Goal: Task Accomplishment & Management: Manage account settings

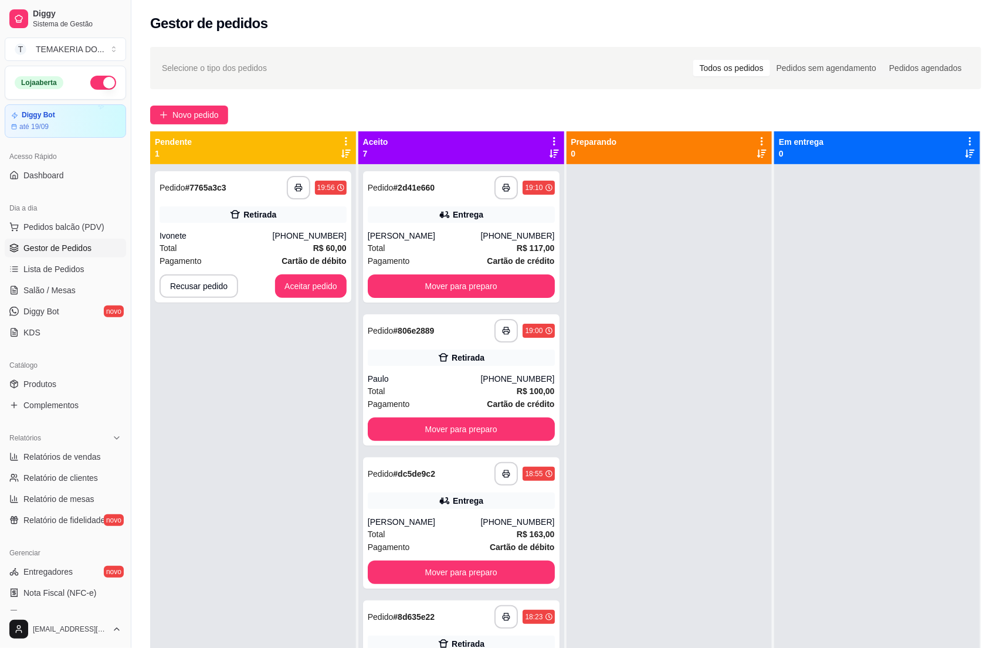
click at [243, 245] on div "Total R$ 60,00" at bounding box center [253, 248] width 187 height 13
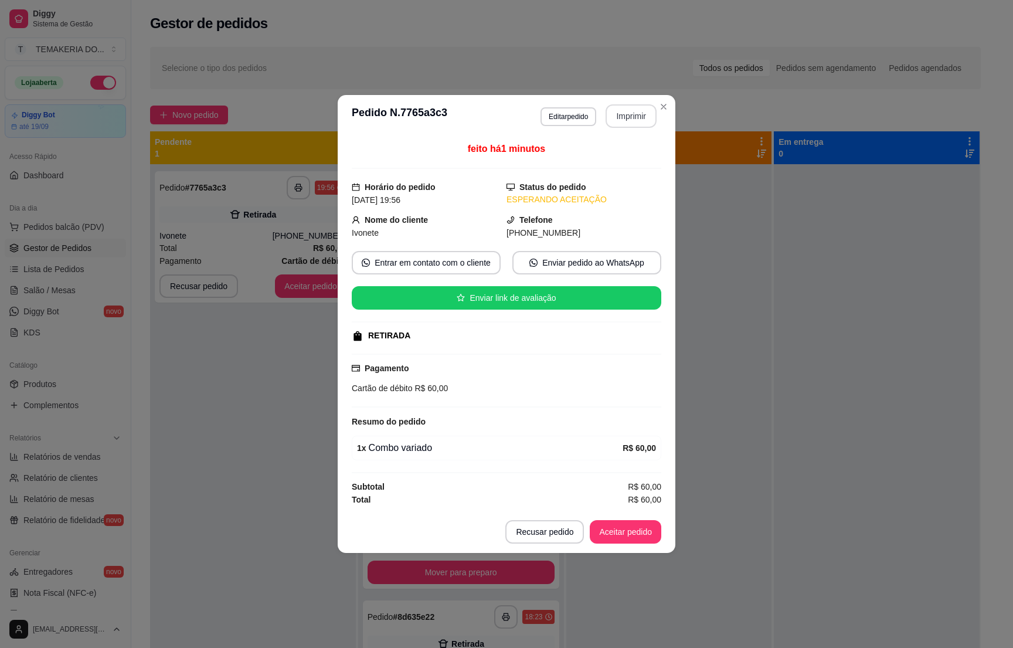
click at [618, 118] on button "Imprimir" at bounding box center [631, 115] width 51 height 23
click at [612, 539] on button "Aceitar pedido" at bounding box center [626, 531] width 72 height 23
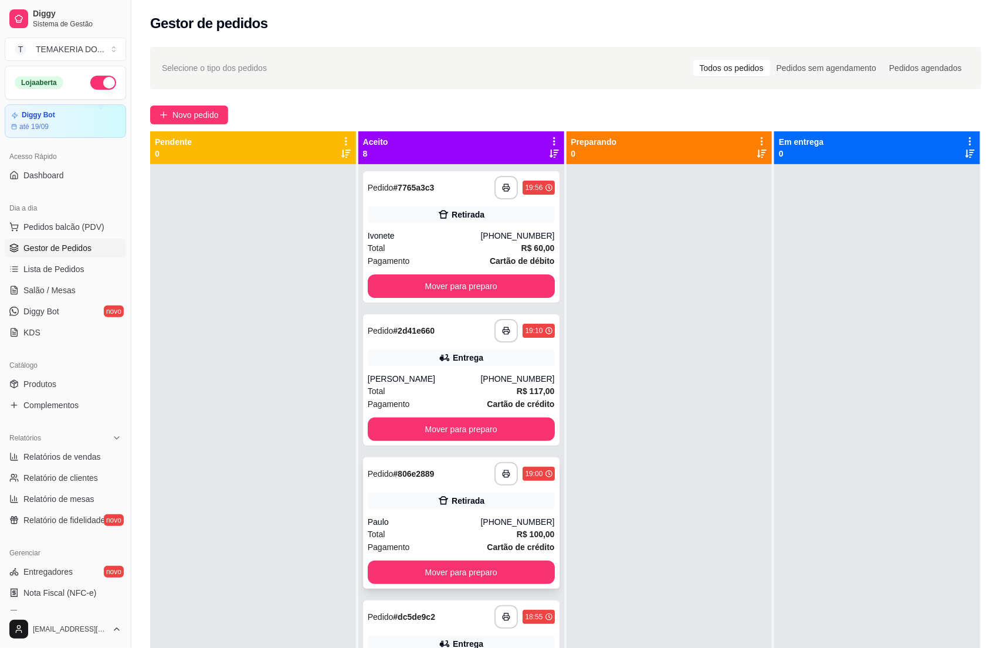
click at [419, 537] on div "Total R$ 100,00" at bounding box center [461, 534] width 187 height 13
click at [23, 294] on span "Salão / Mesas" at bounding box center [49, 290] width 52 height 12
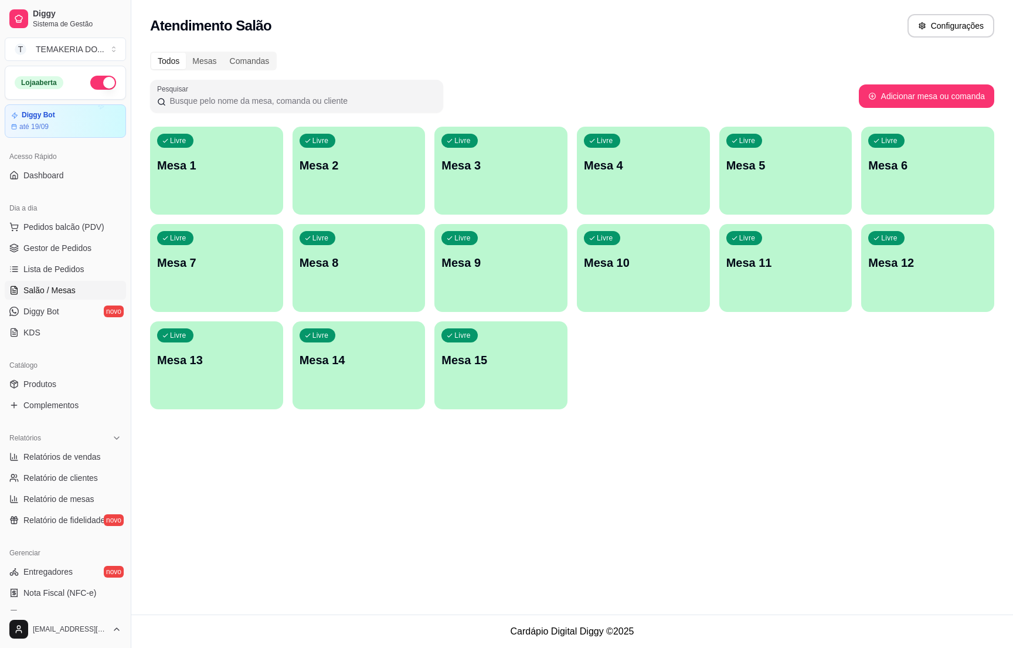
click at [371, 181] on div "Livre Mesa 2" at bounding box center [359, 164] width 133 height 74
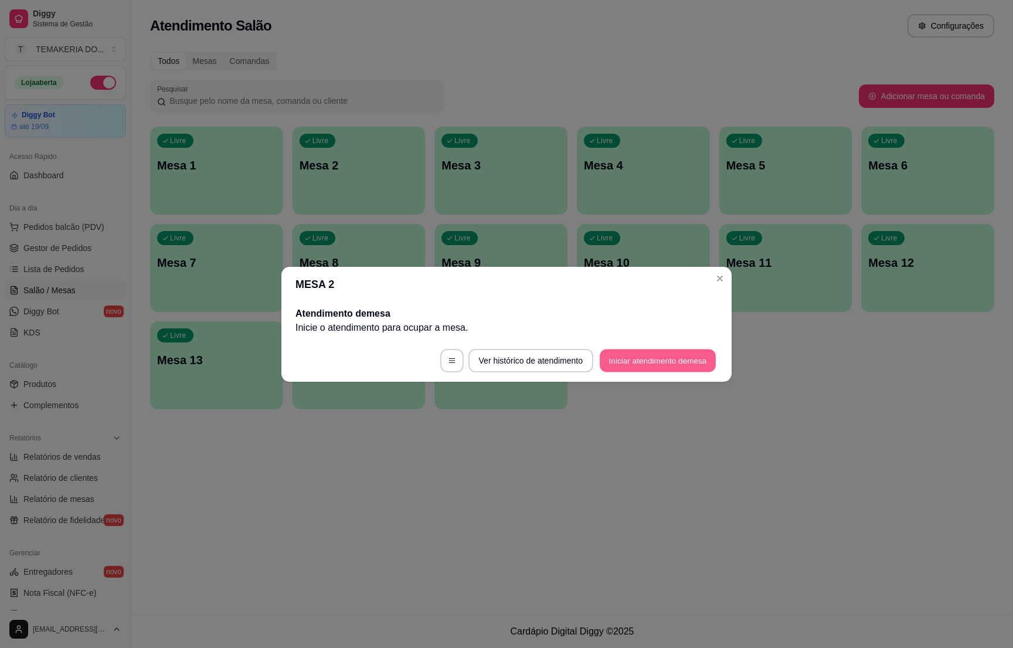
click at [627, 362] on button "Iniciar atendimento de mesa" at bounding box center [658, 360] width 116 height 23
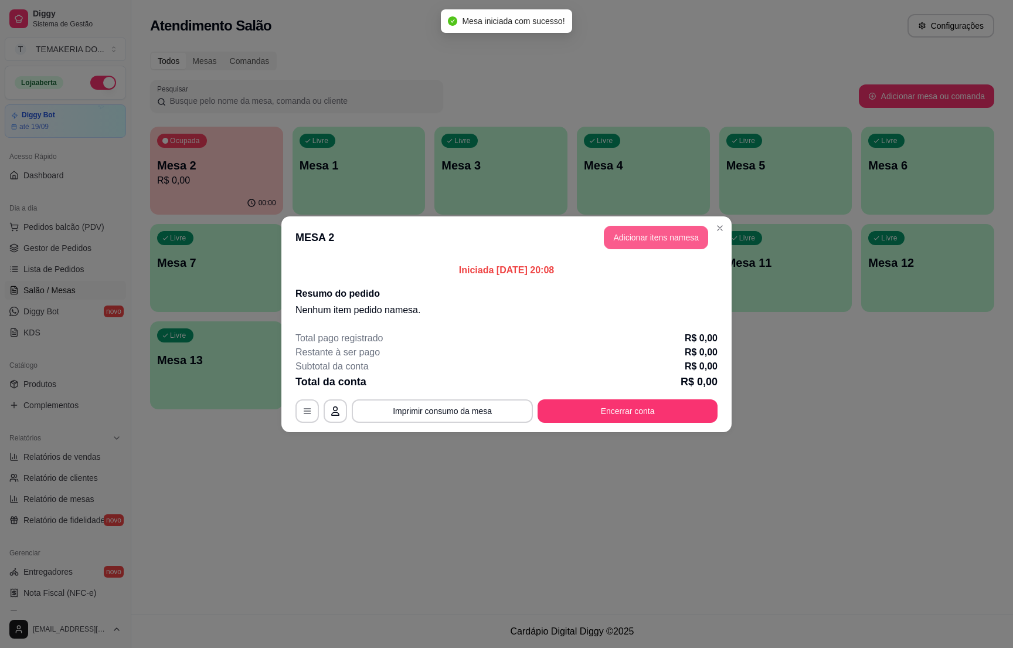
click at [632, 235] on button "Adicionar itens na mesa" at bounding box center [656, 237] width 104 height 23
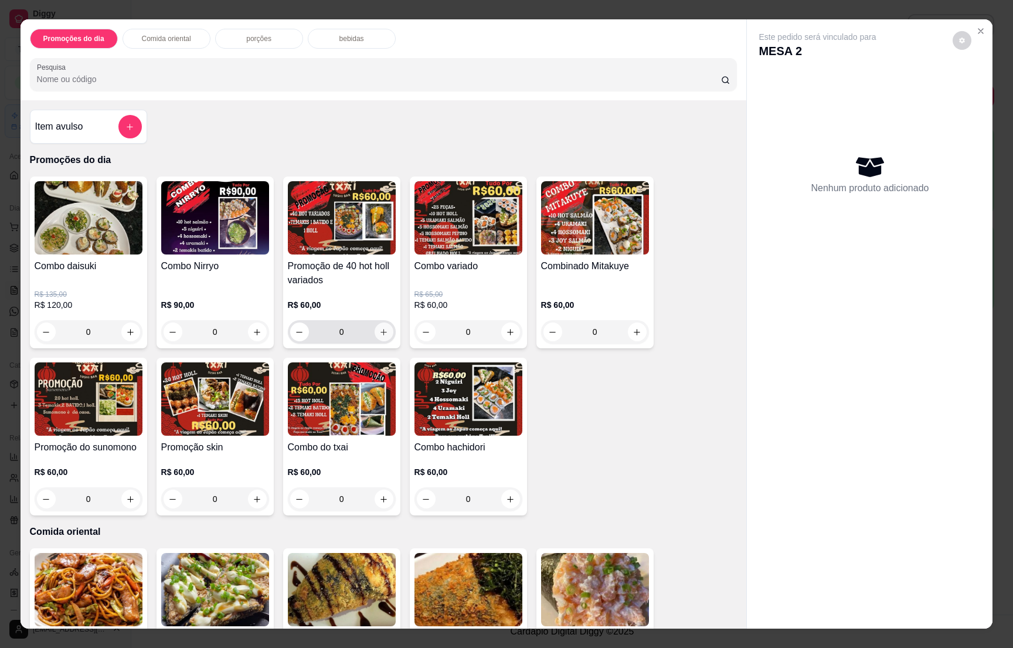
click at [379, 333] on icon "increase-product-quantity" at bounding box center [383, 332] width 9 height 9
type input "1"
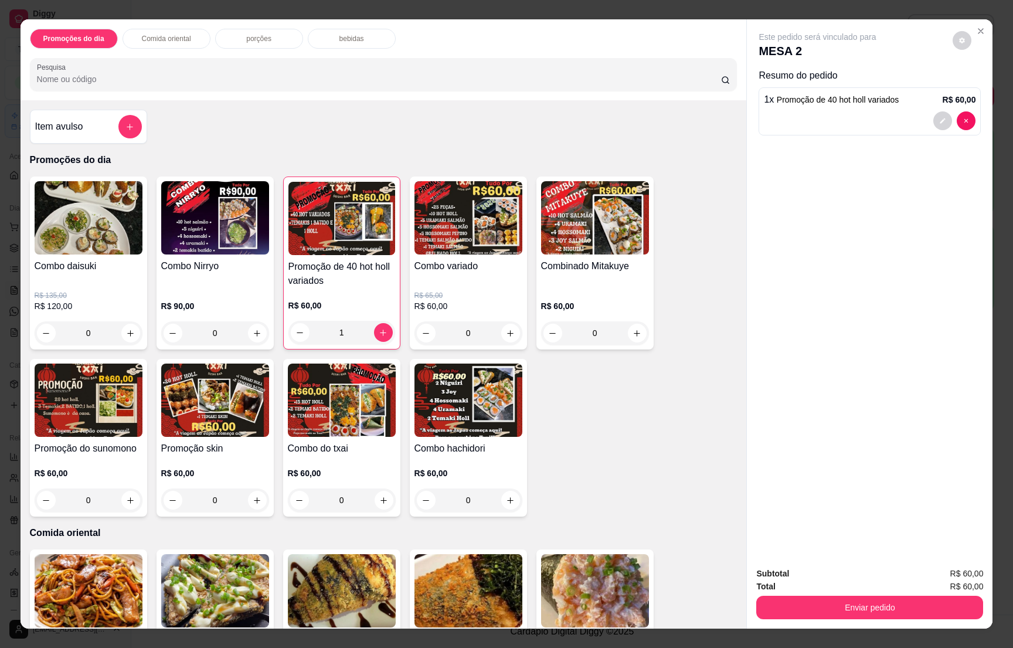
scroll to position [352, 0]
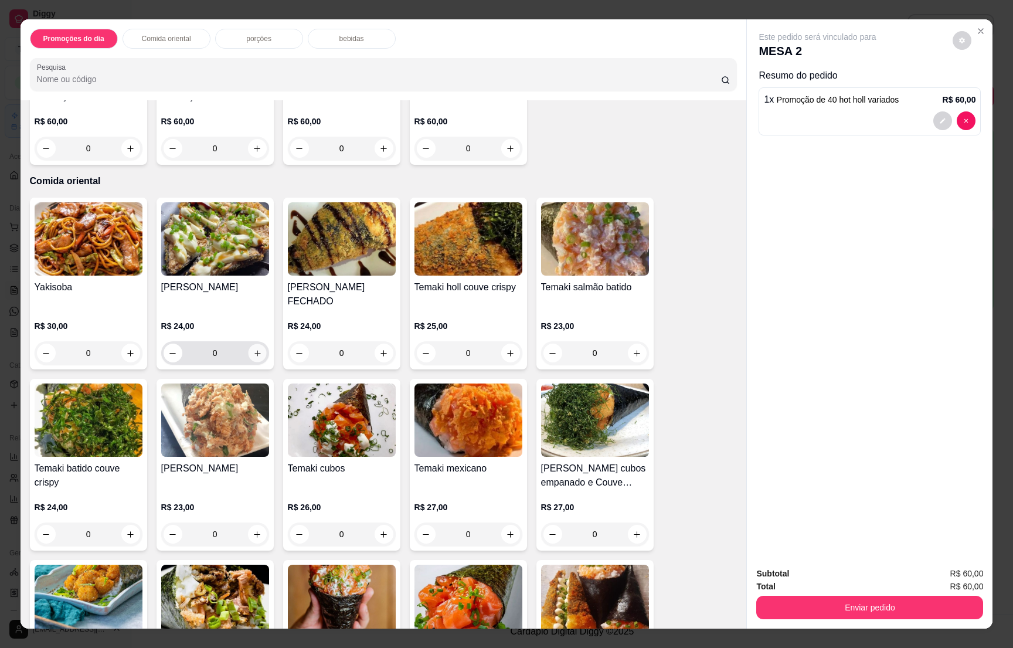
click at [253, 349] on icon "increase-product-quantity" at bounding box center [257, 353] width 9 height 9
type input "1"
click at [340, 37] on p "bebidas" at bounding box center [352, 38] width 25 height 9
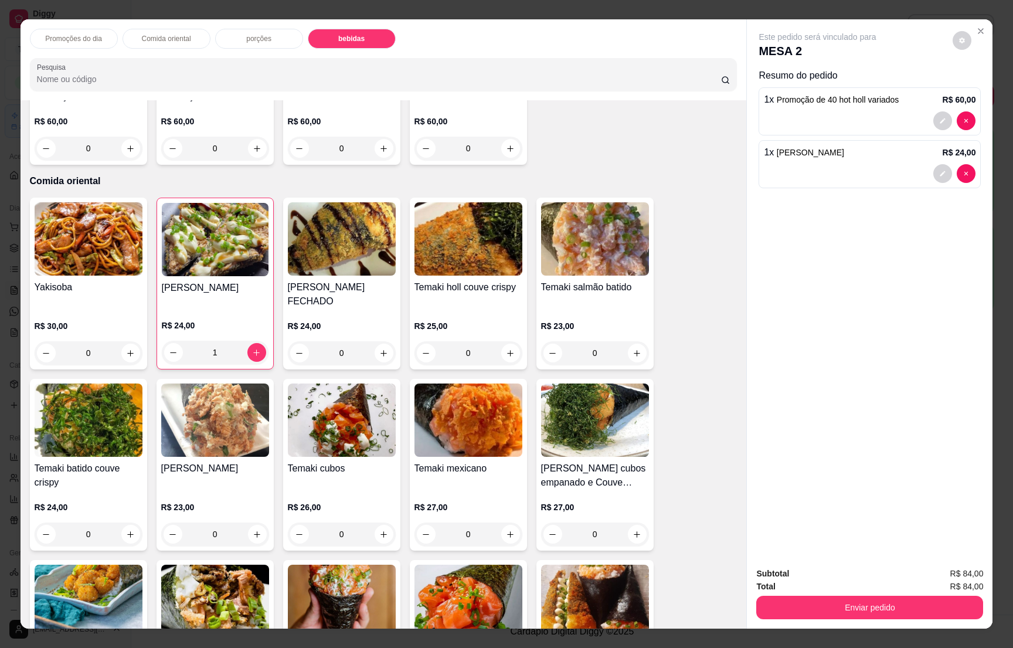
scroll to position [18, 0]
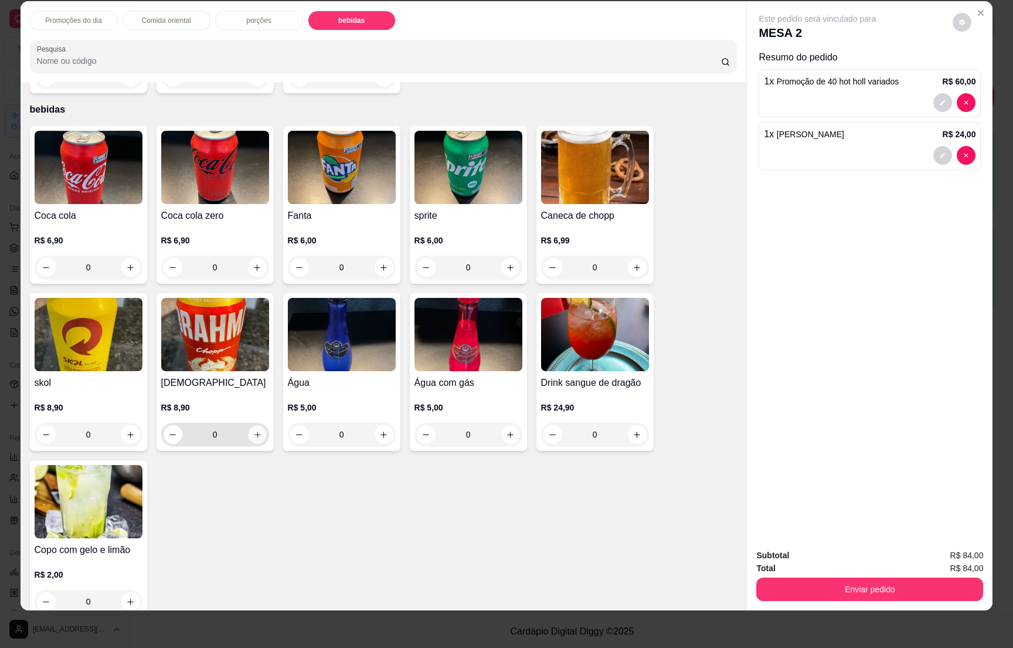
click at [253, 430] on icon "increase-product-quantity" at bounding box center [257, 434] width 9 height 9
type input "1"
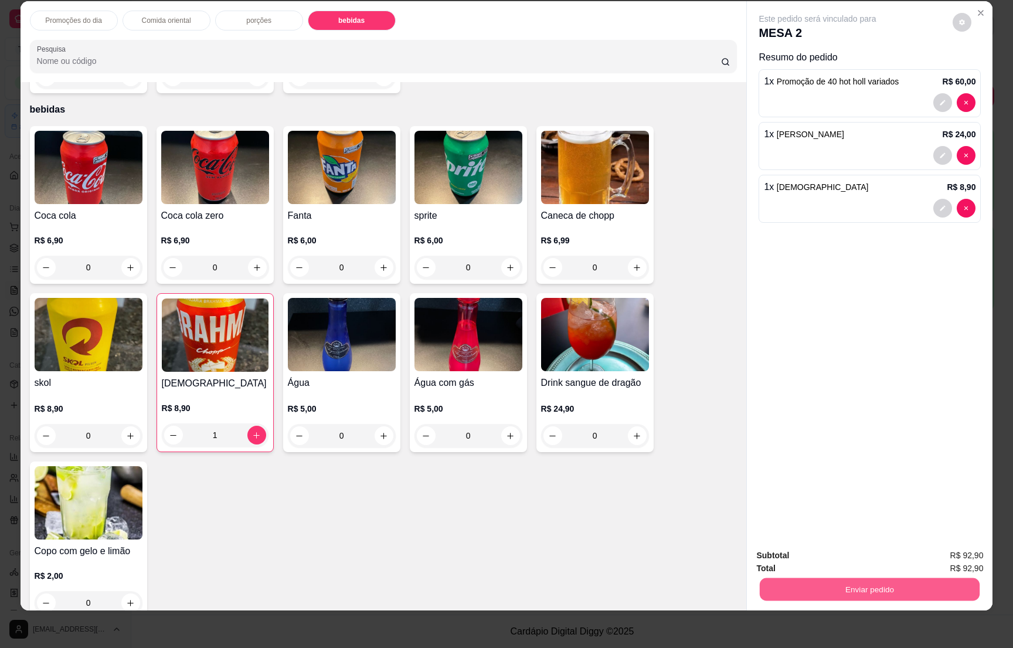
click at [866, 585] on button "Enviar pedido" at bounding box center [870, 589] width 220 height 23
click at [802, 558] on button "Não registrar e enviar pedido" at bounding box center [829, 561] width 122 height 22
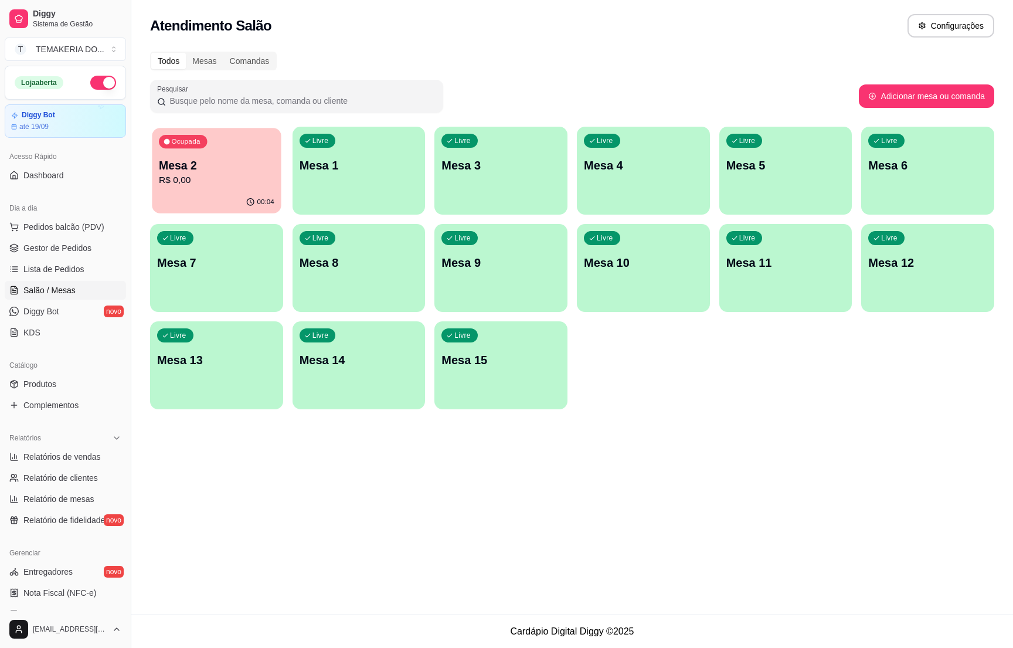
click at [188, 187] on p "R$ 0,00" at bounding box center [217, 180] width 116 height 13
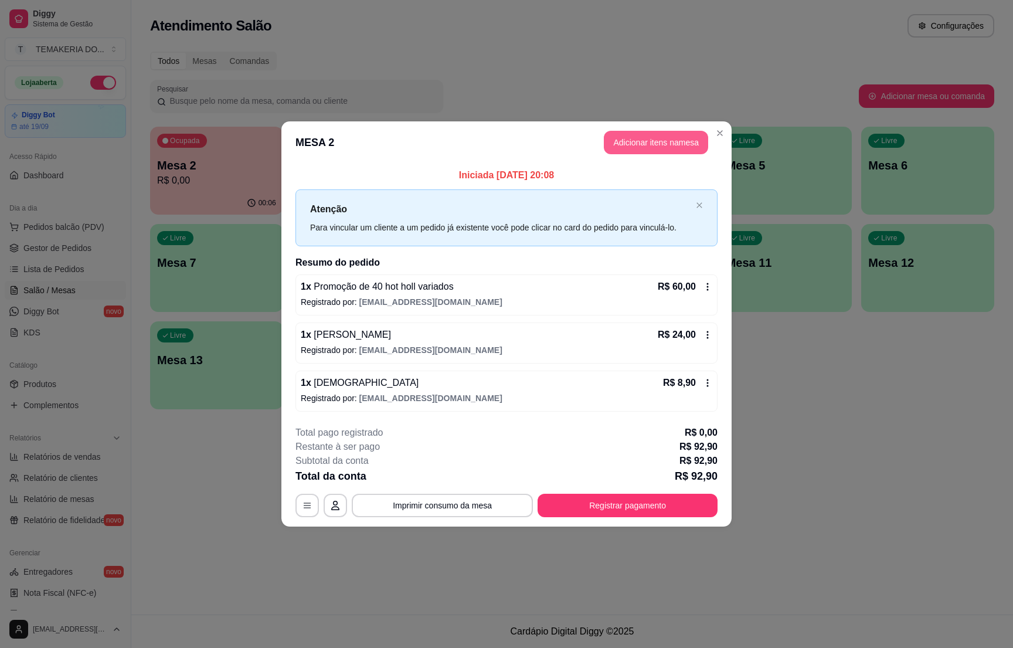
click at [642, 144] on button "Adicionar itens na mesa" at bounding box center [656, 142] width 104 height 23
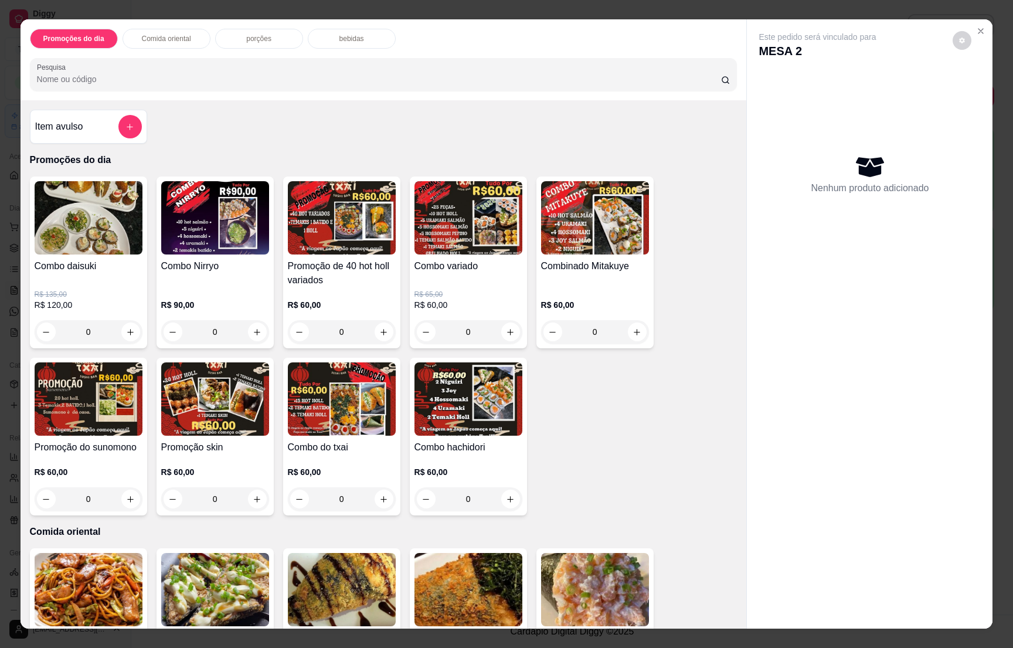
click at [322, 38] on div "bebidas" at bounding box center [352, 39] width 88 height 20
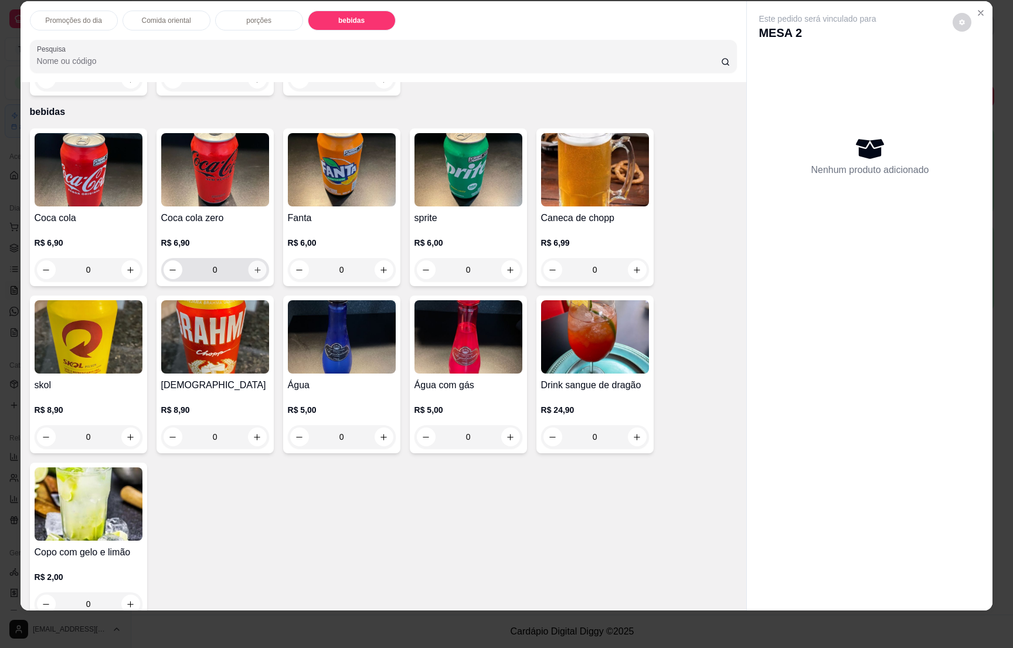
click at [253, 266] on icon "increase-product-quantity" at bounding box center [257, 270] width 9 height 9
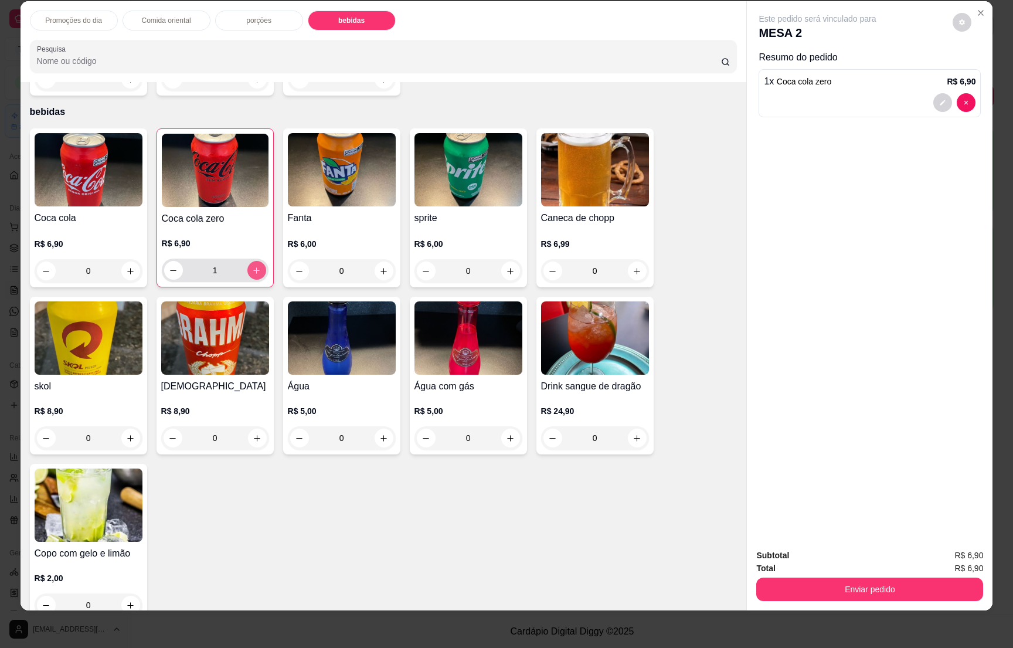
click at [252, 266] on icon "increase-product-quantity" at bounding box center [256, 270] width 9 height 9
type input "2"
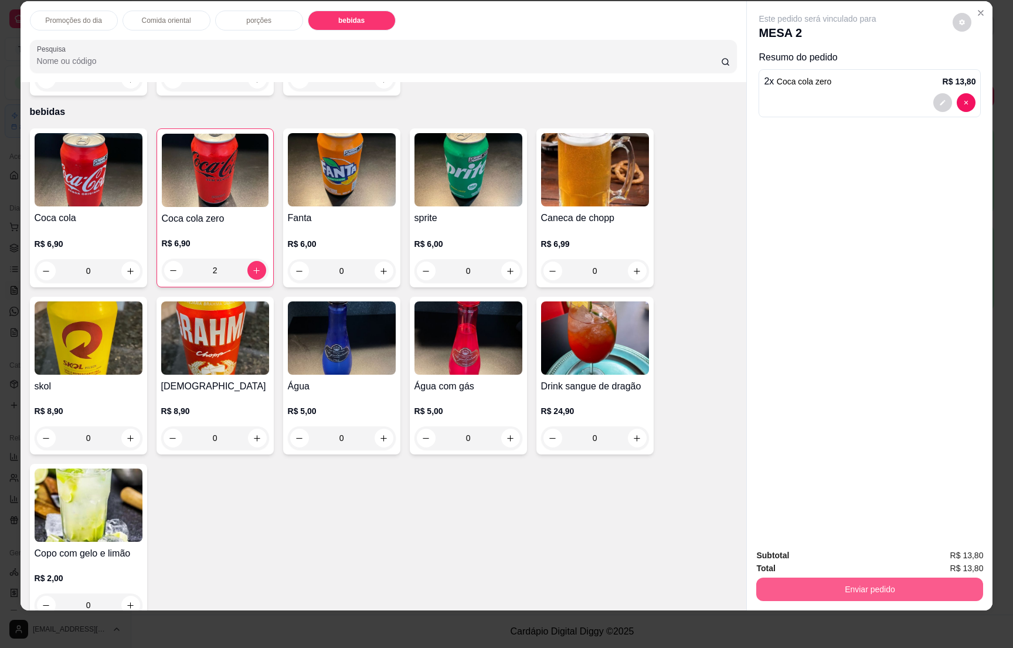
click at [834, 581] on button "Enviar pedido" at bounding box center [870, 589] width 227 height 23
click at [833, 556] on button "Não registrar e enviar pedido" at bounding box center [829, 561] width 122 height 22
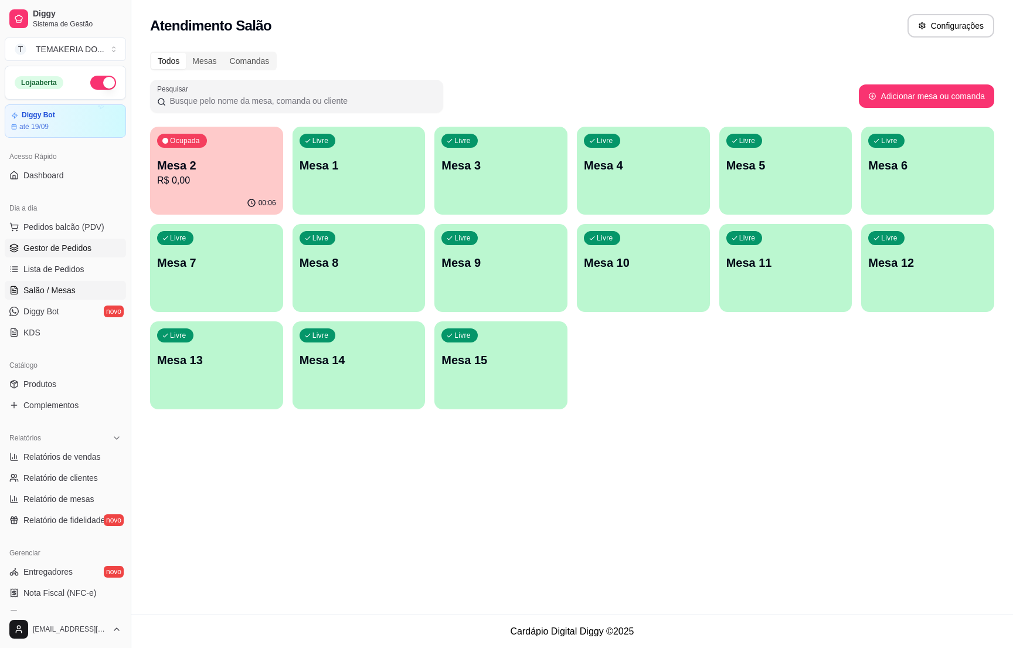
click at [72, 252] on span "Gestor de Pedidos" at bounding box center [57, 248] width 68 height 12
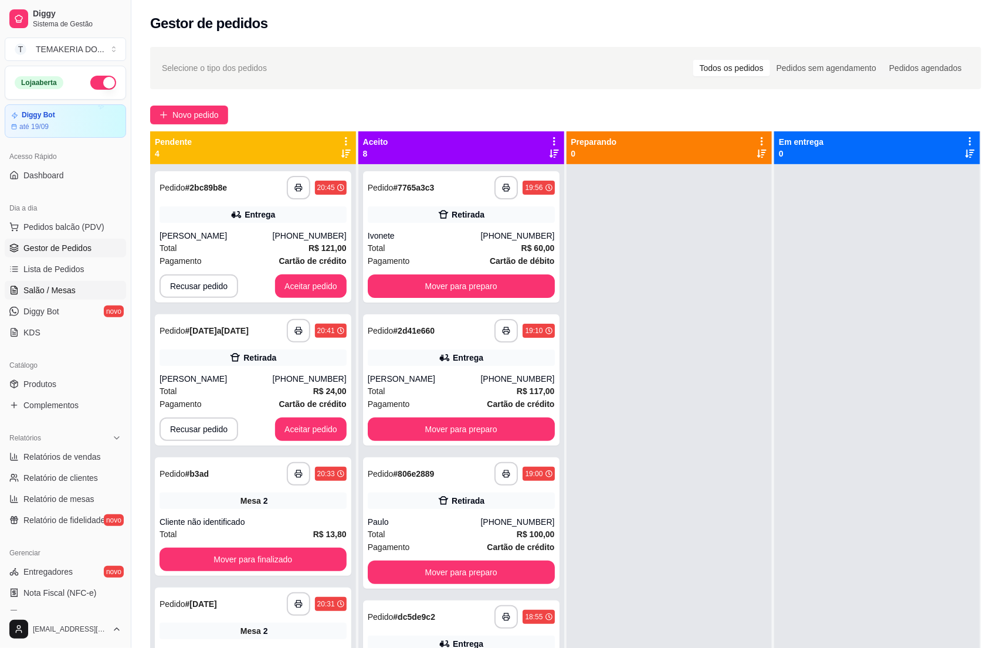
click at [39, 292] on span "Salão / Mesas" at bounding box center [49, 290] width 52 height 12
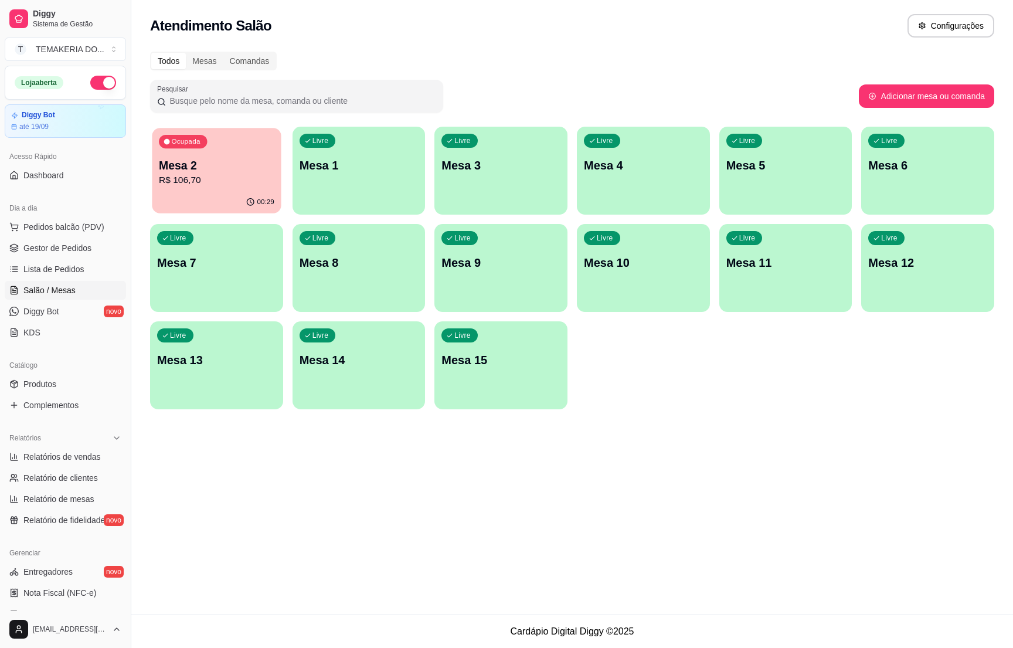
click at [224, 191] on div "Ocupada Mesa 2 R$ 106,70" at bounding box center [216, 159] width 129 height 63
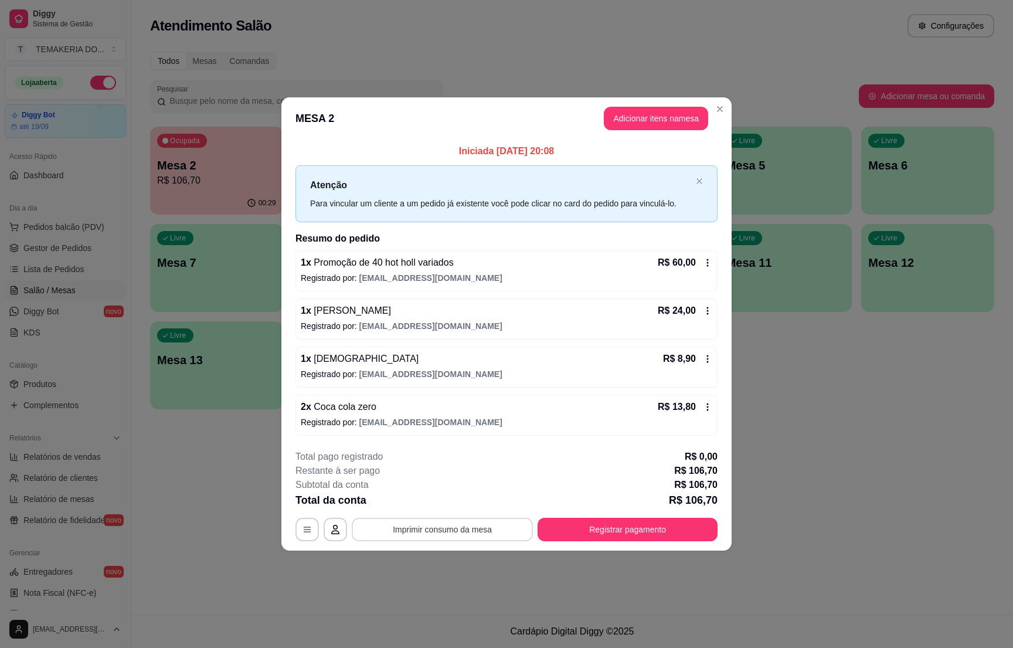
click at [462, 541] on button "Imprimir consumo da mesa" at bounding box center [442, 529] width 181 height 23
click at [788, 527] on div "**********" at bounding box center [506, 324] width 1013 height 648
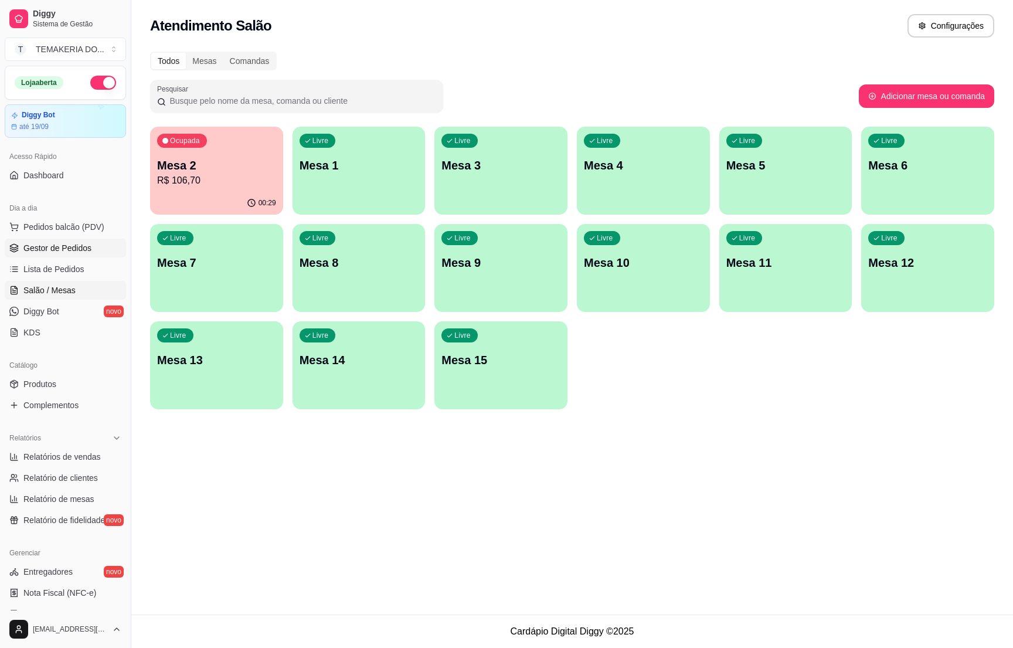
click at [67, 246] on span "Gestor de Pedidos" at bounding box center [57, 248] width 68 height 12
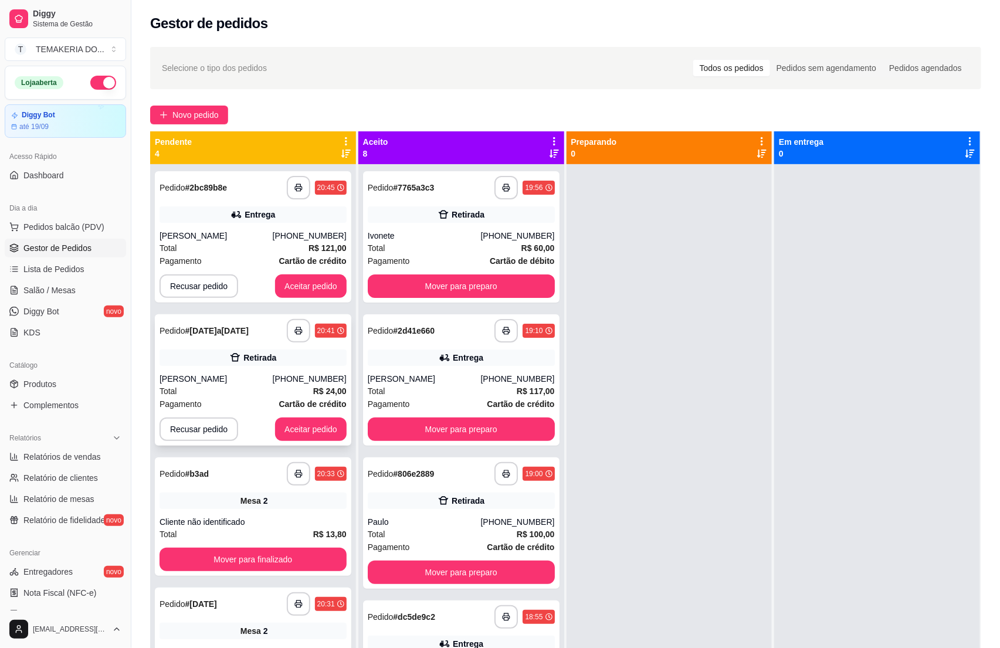
click at [261, 371] on div "**********" at bounding box center [253, 379] width 196 height 131
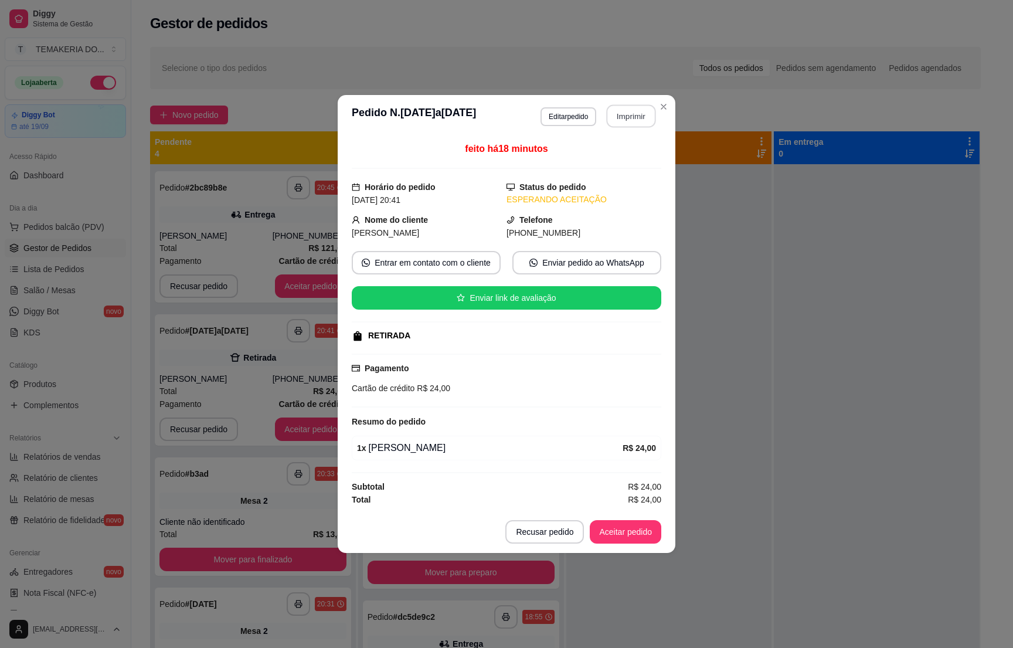
click at [621, 108] on button "Imprimir" at bounding box center [631, 116] width 49 height 23
click at [611, 537] on button "Aceitar pedido" at bounding box center [625, 532] width 69 height 23
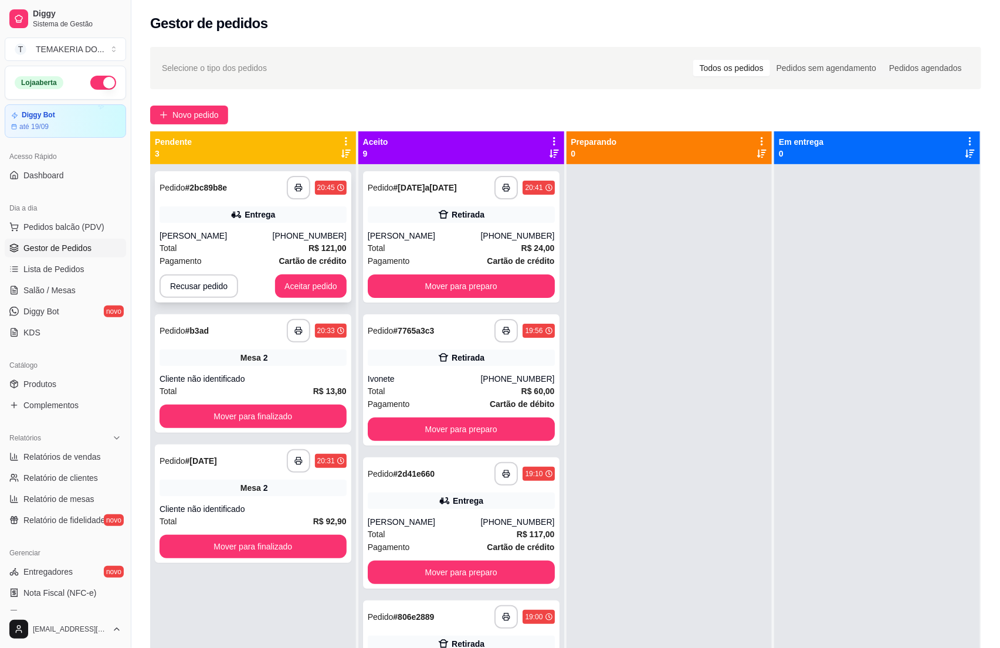
click at [255, 253] on div "Total R$ 121,00" at bounding box center [253, 248] width 187 height 13
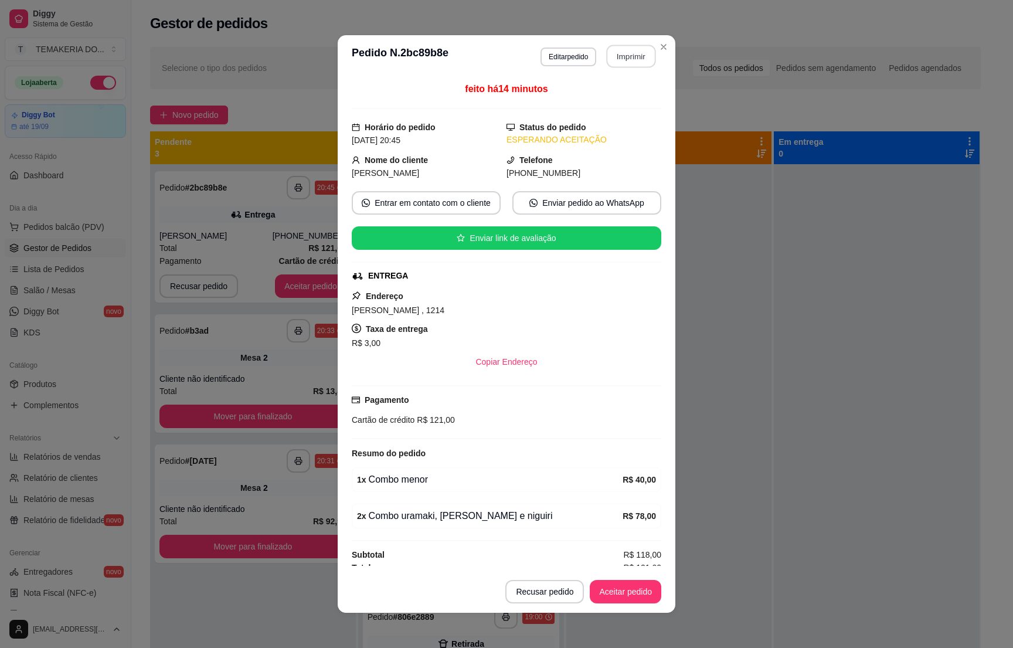
click at [615, 62] on button "Imprimir" at bounding box center [631, 56] width 49 height 23
click at [599, 595] on button "Aceitar pedido" at bounding box center [626, 591] width 72 height 23
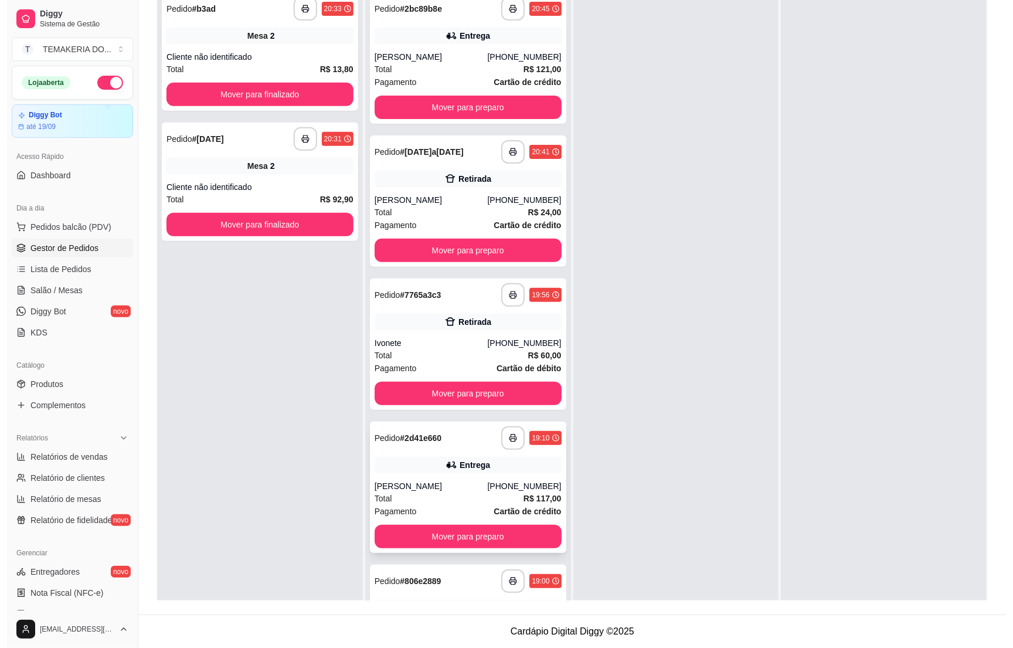
scroll to position [88, 0]
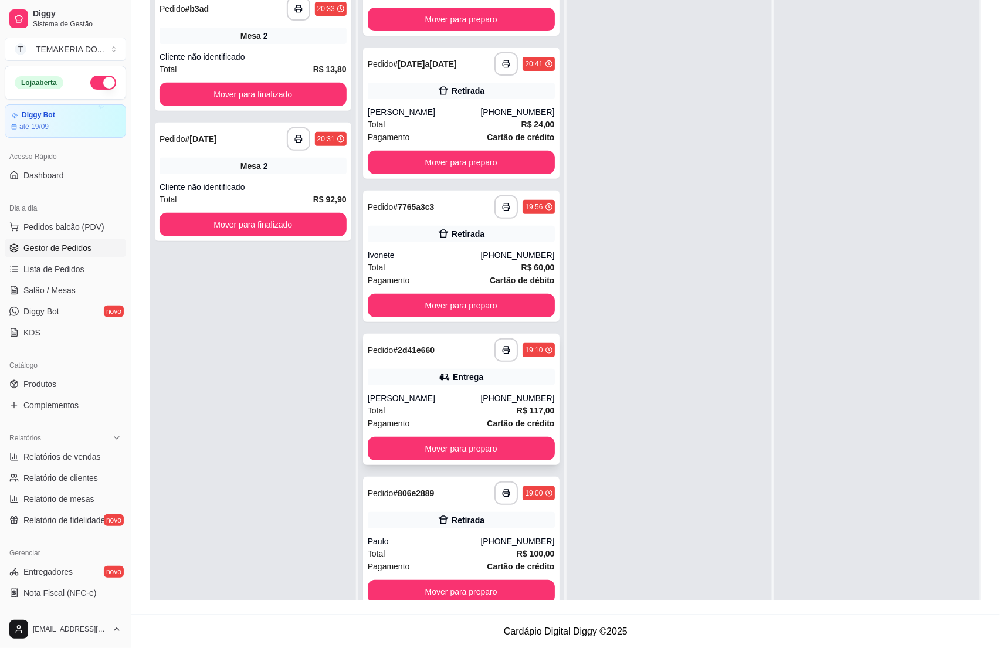
click at [430, 401] on div "[PERSON_NAME]" at bounding box center [424, 398] width 113 height 12
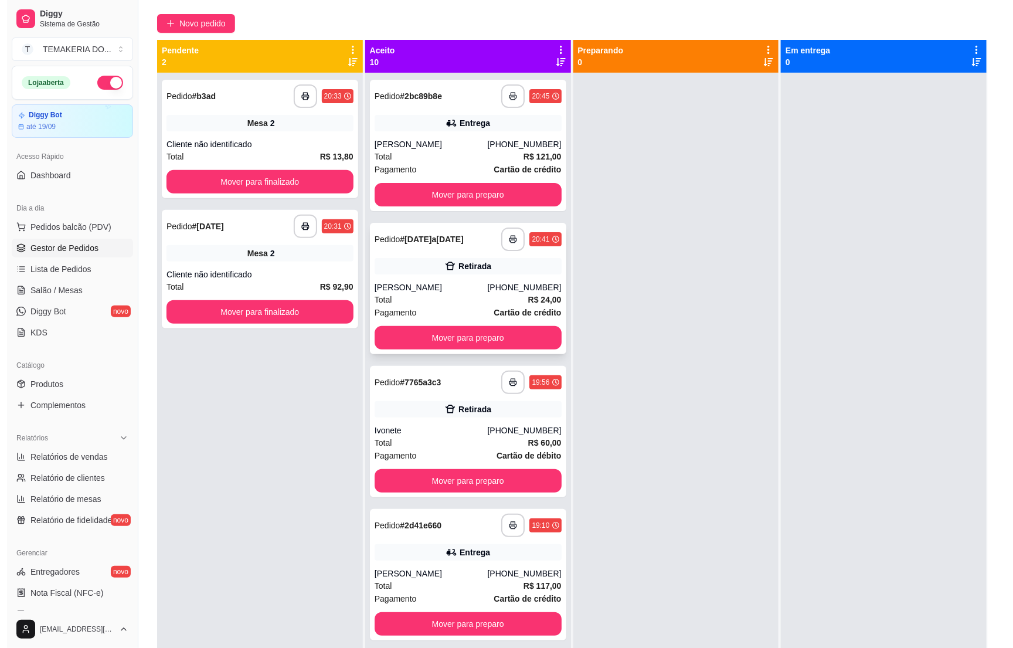
scroll to position [0, 0]
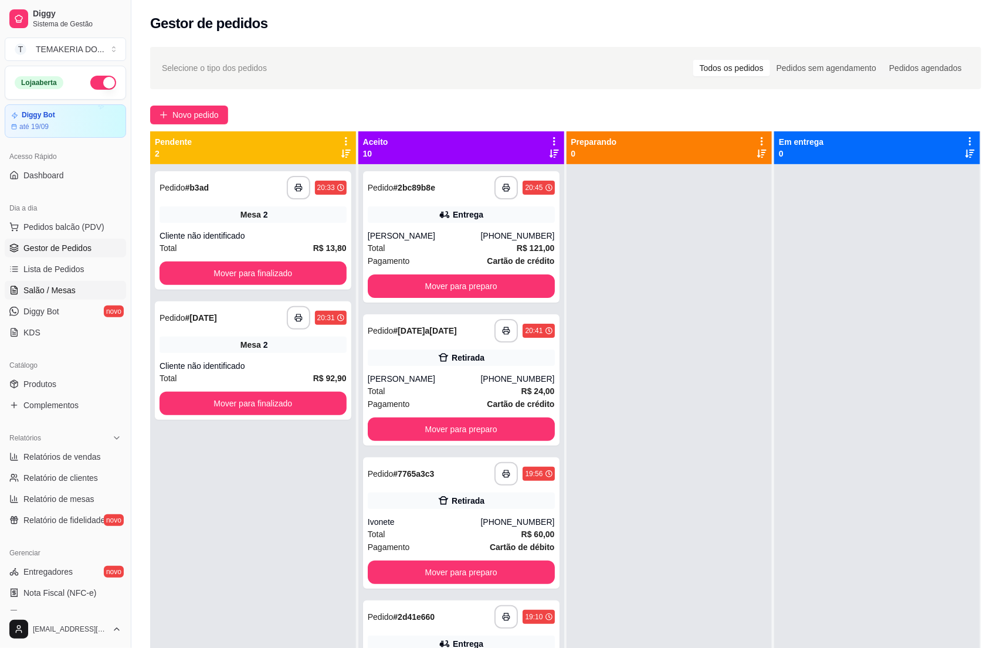
click at [50, 296] on span "Salão / Mesas" at bounding box center [49, 290] width 52 height 12
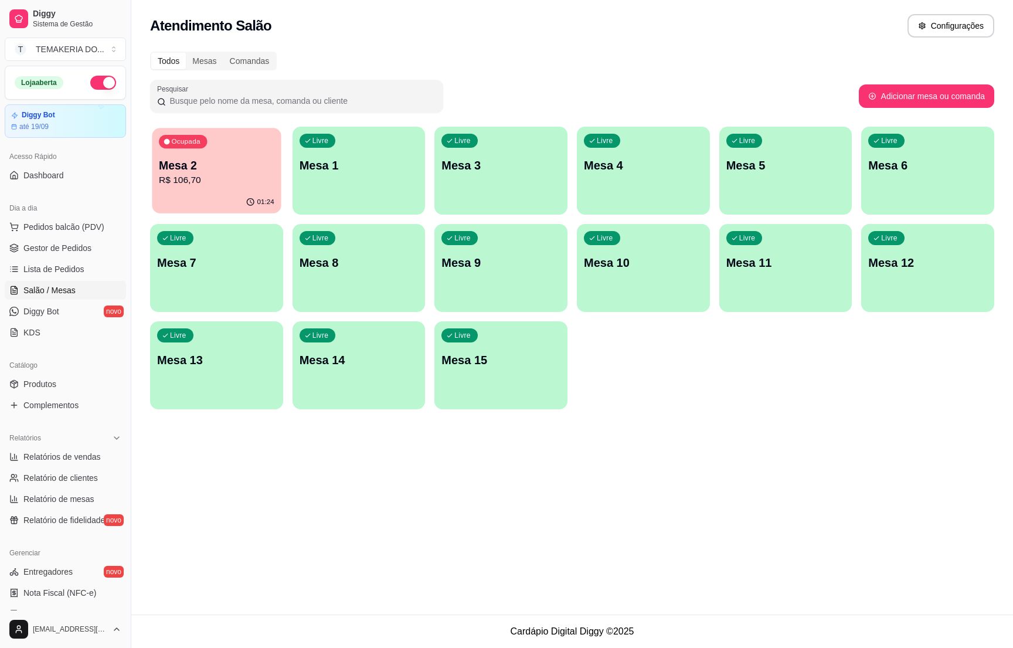
click at [209, 181] on p "R$ 106,70" at bounding box center [217, 180] width 116 height 13
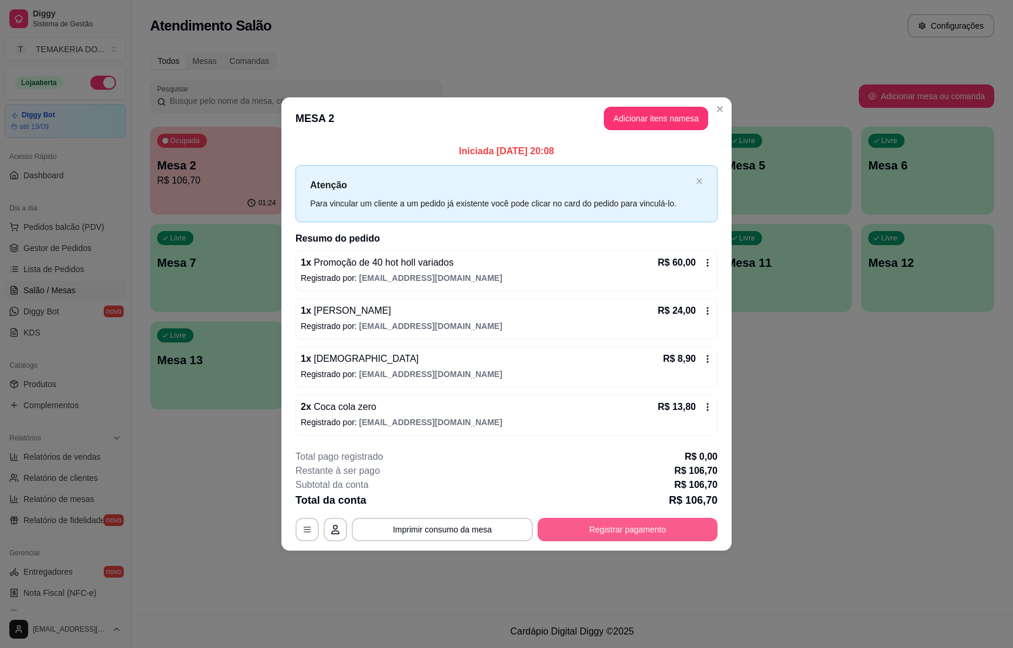
click at [602, 526] on button "Registrar pagamento" at bounding box center [628, 529] width 180 height 23
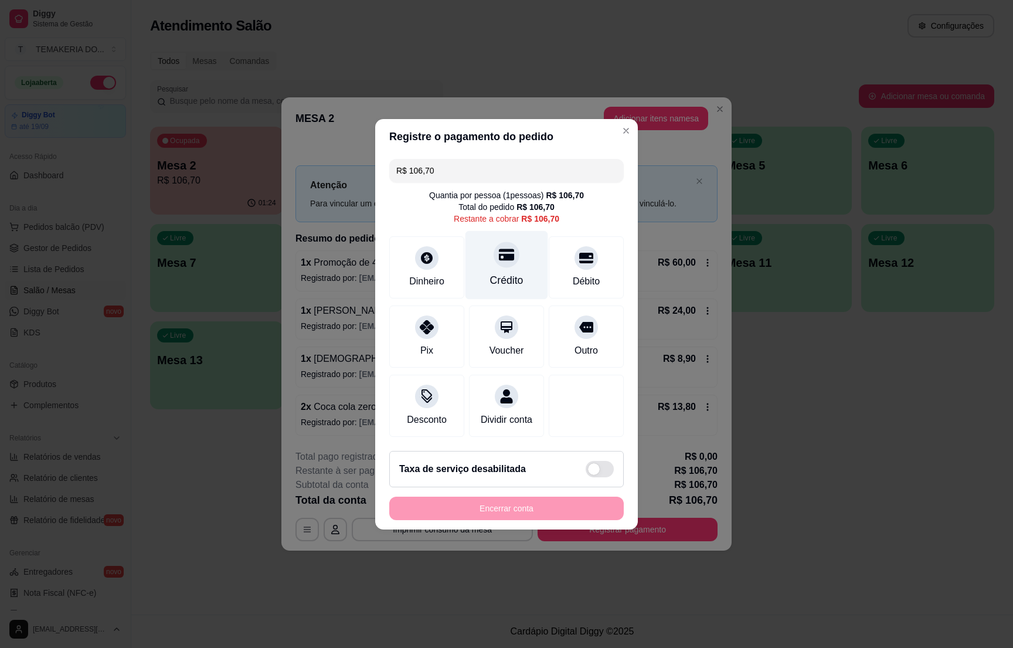
click at [494, 247] on div at bounding box center [507, 255] width 26 height 26
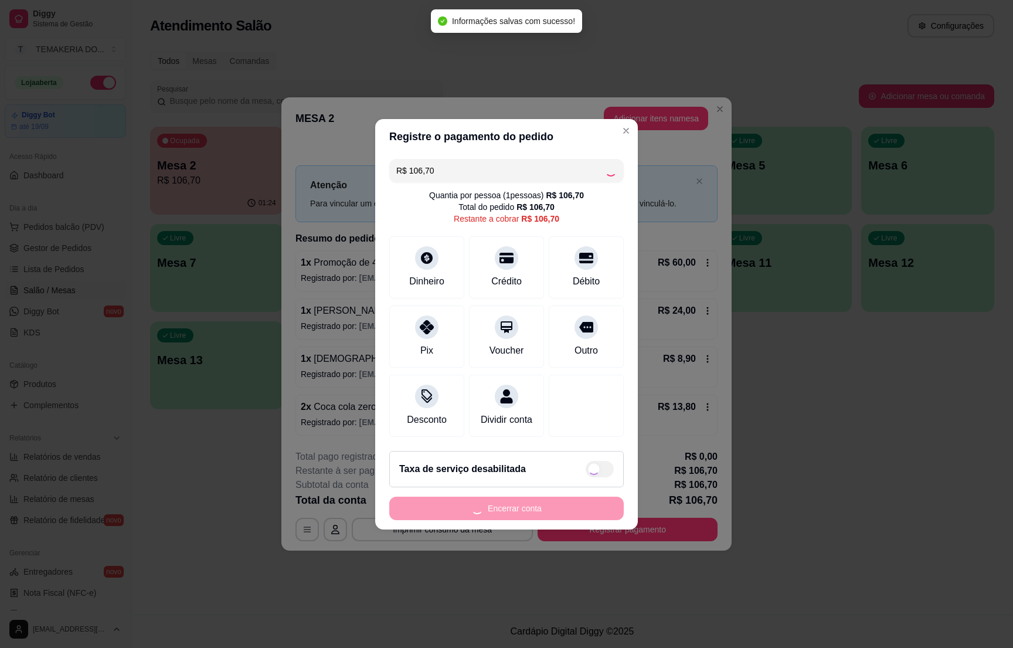
type input "R$ 0,00"
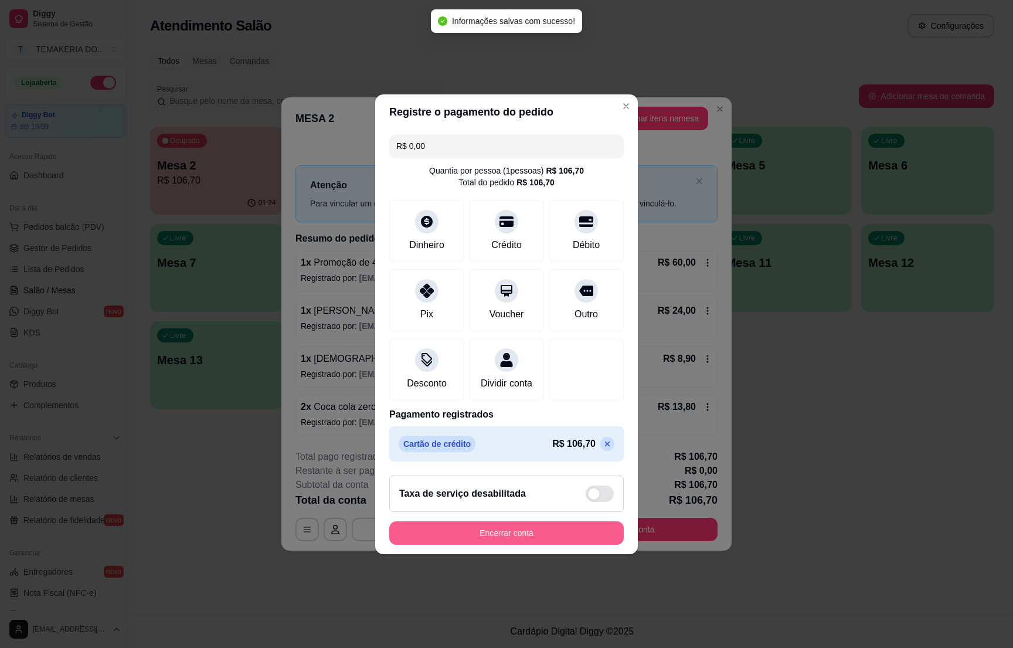
click at [495, 540] on button "Encerrar conta" at bounding box center [506, 532] width 235 height 23
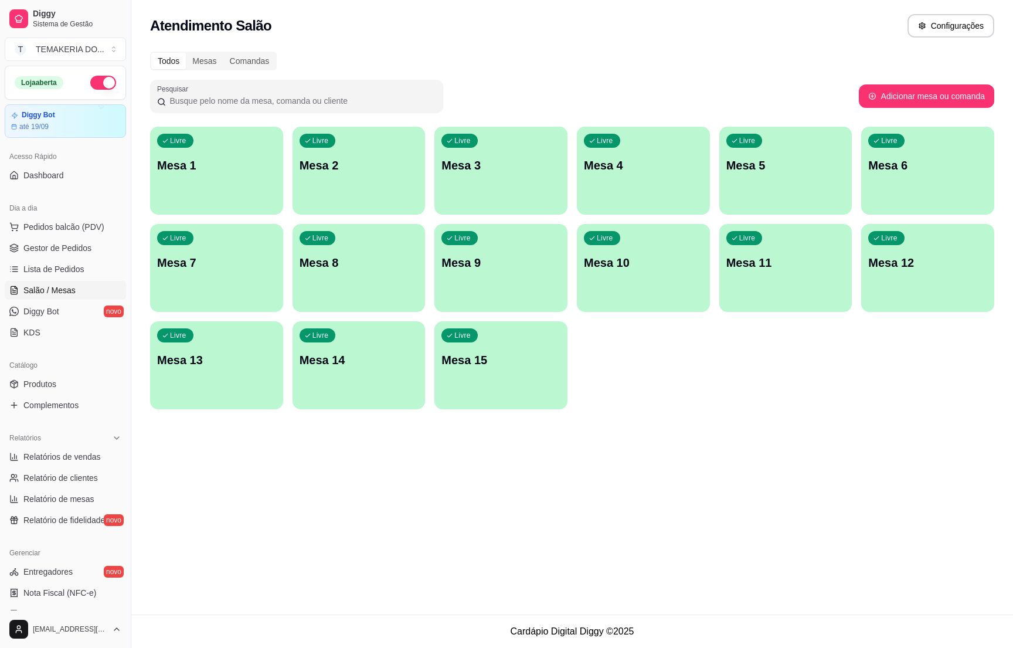
click at [767, 154] on div "Livre Mesa 5" at bounding box center [786, 164] width 133 height 74
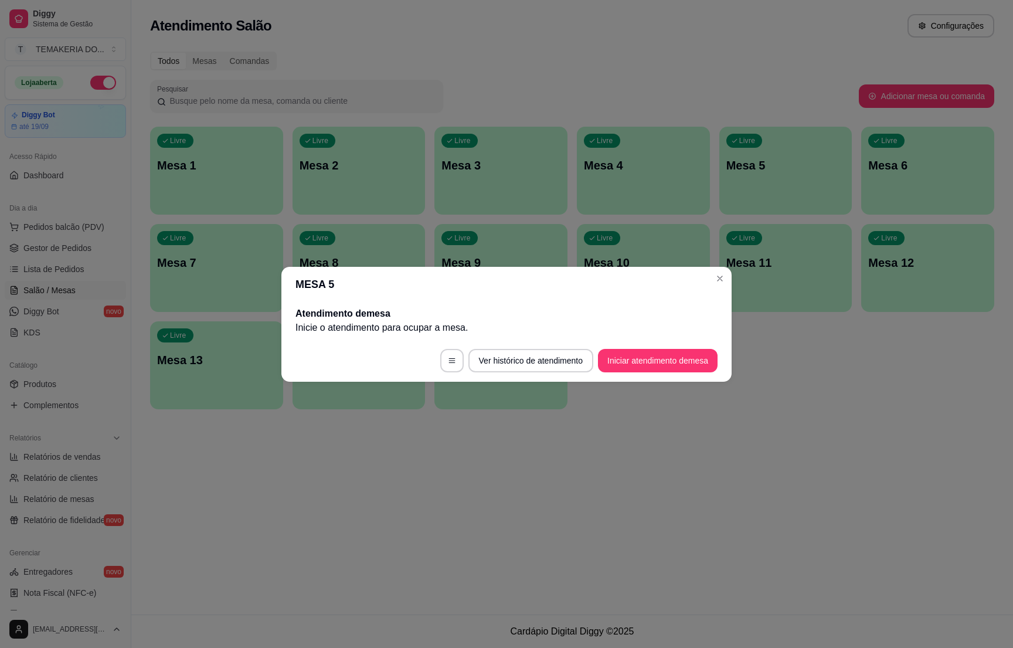
click at [623, 347] on footer "Ver histórico de atendimento Iniciar atendimento de mesa" at bounding box center [507, 361] width 450 height 42
click at [625, 354] on button "Iniciar atendimento de mesa" at bounding box center [658, 360] width 120 height 23
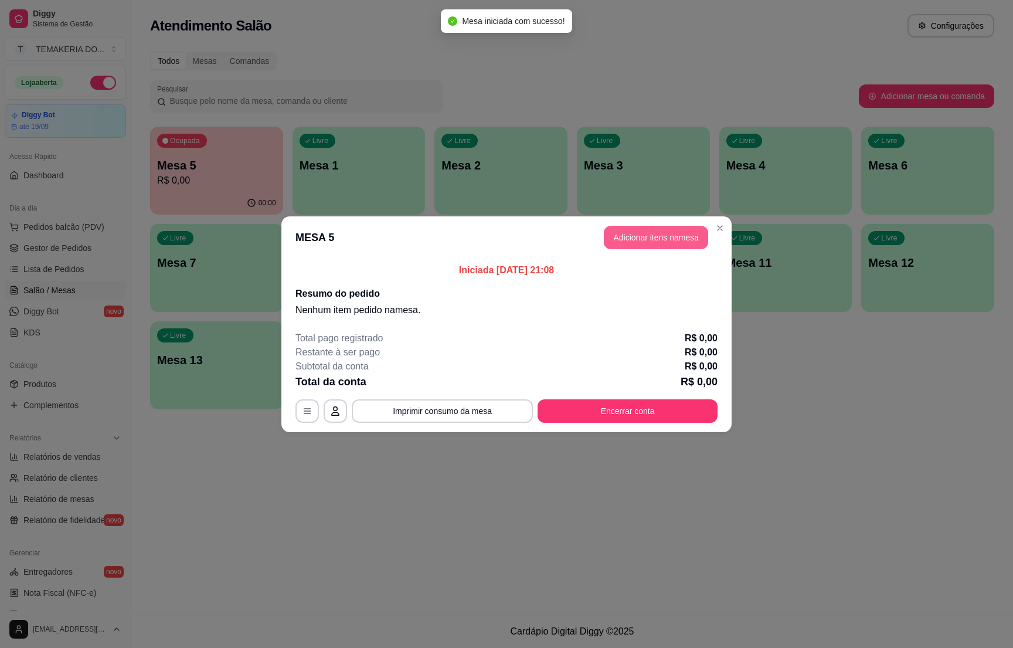
click at [620, 239] on button "Adicionar itens na mesa" at bounding box center [656, 237] width 104 height 23
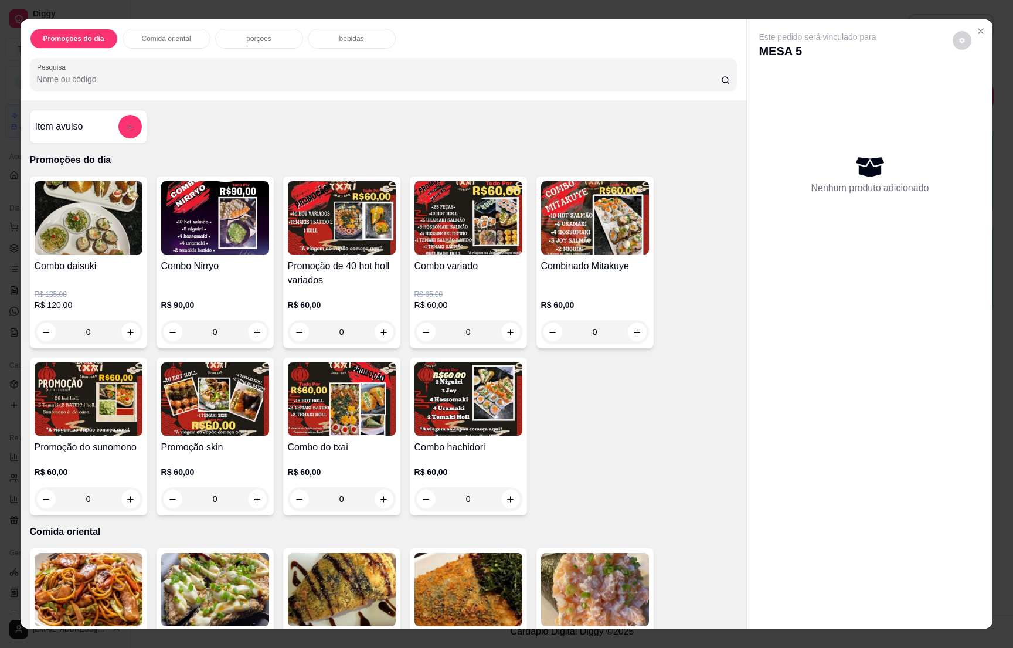
scroll to position [176, 0]
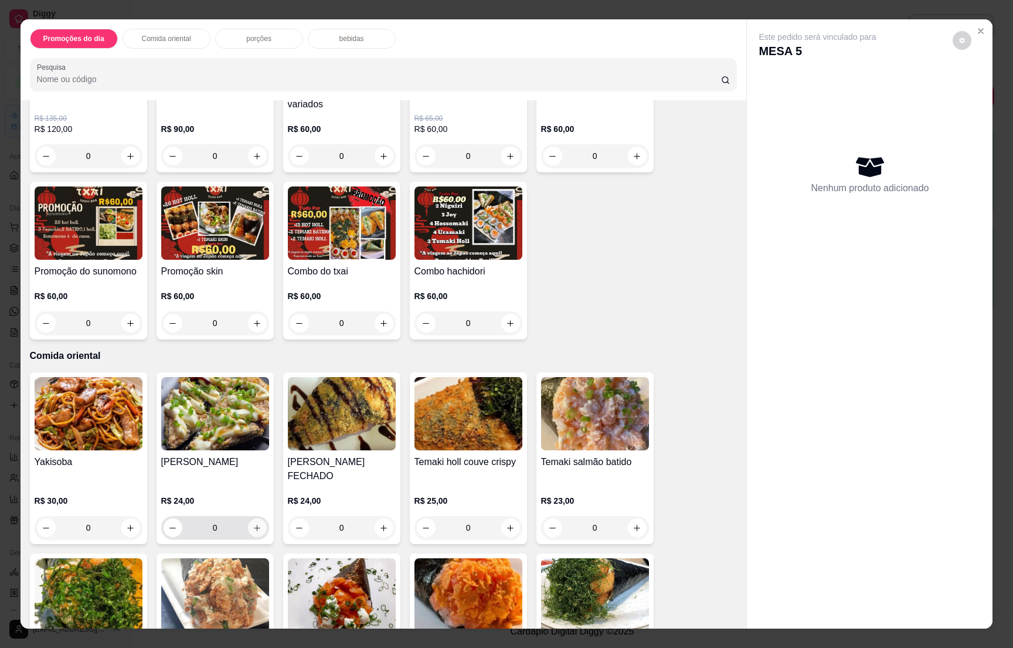
click at [253, 524] on icon "increase-product-quantity" at bounding box center [257, 528] width 9 height 9
type input "1"
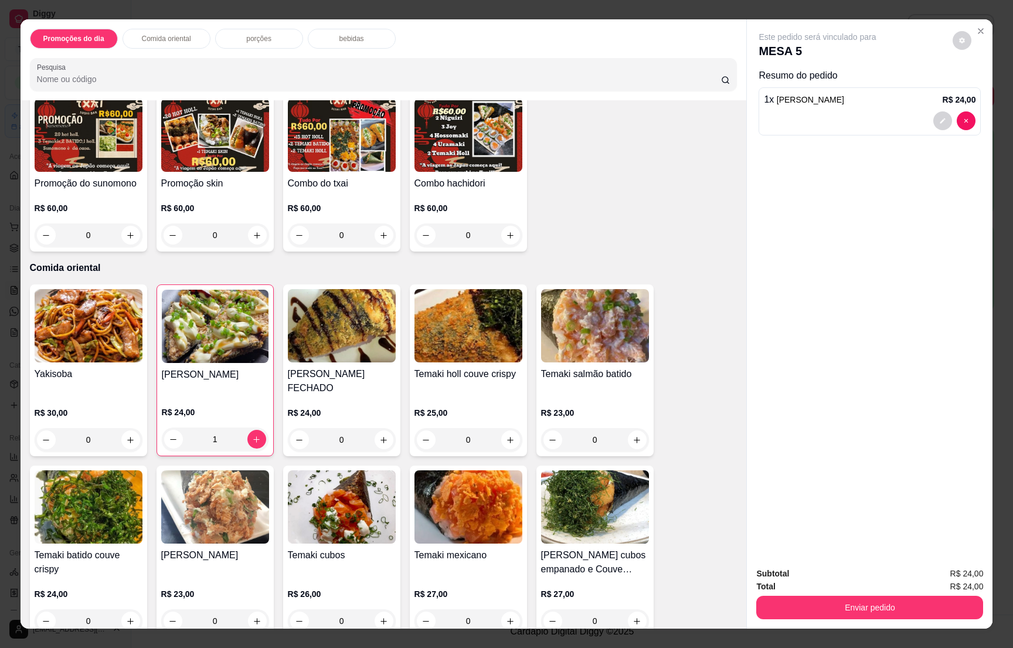
scroll to position [352, 0]
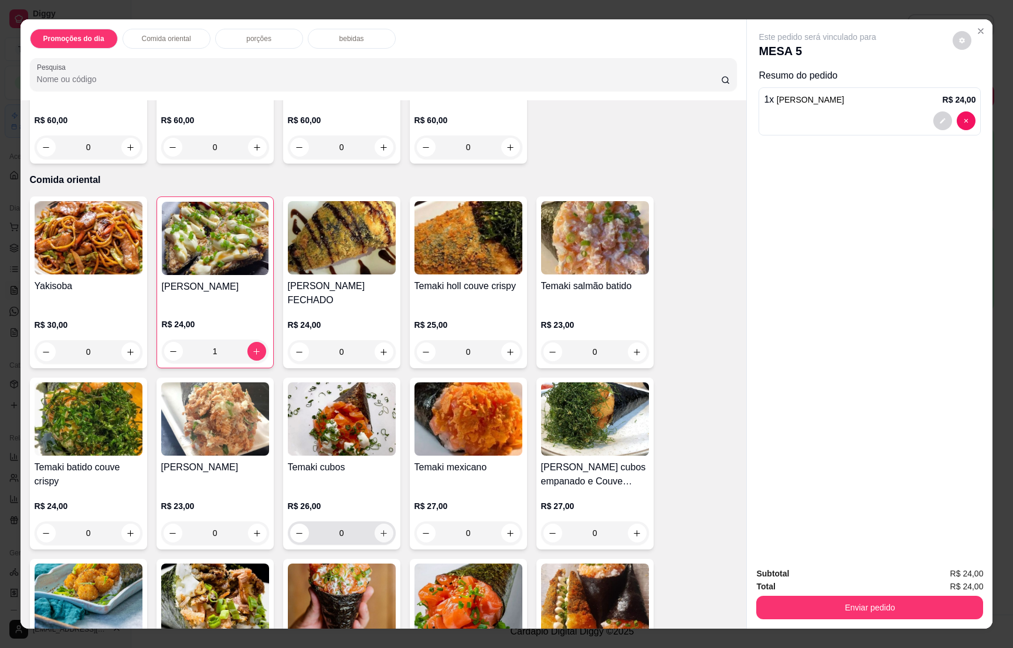
click at [379, 529] on icon "increase-product-quantity" at bounding box center [383, 533] width 9 height 9
click at [296, 528] on icon "decrease-product-quantity" at bounding box center [300, 532] width 9 height 9
type input "0"
click at [633, 348] on icon "increase-product-quantity" at bounding box center [637, 352] width 9 height 9
type input "1"
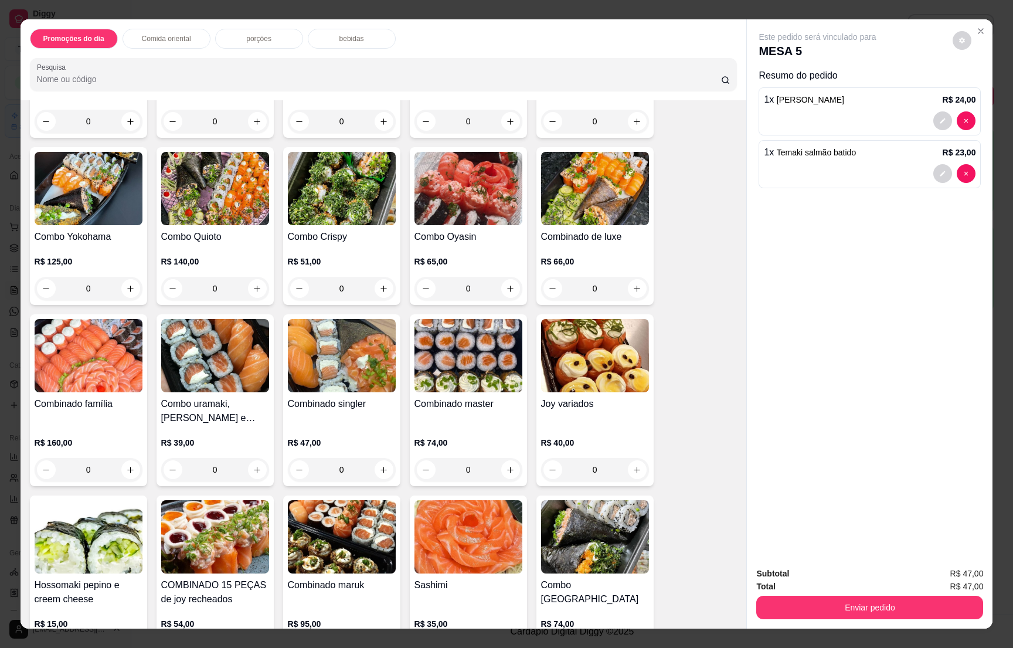
scroll to position [2023, 0]
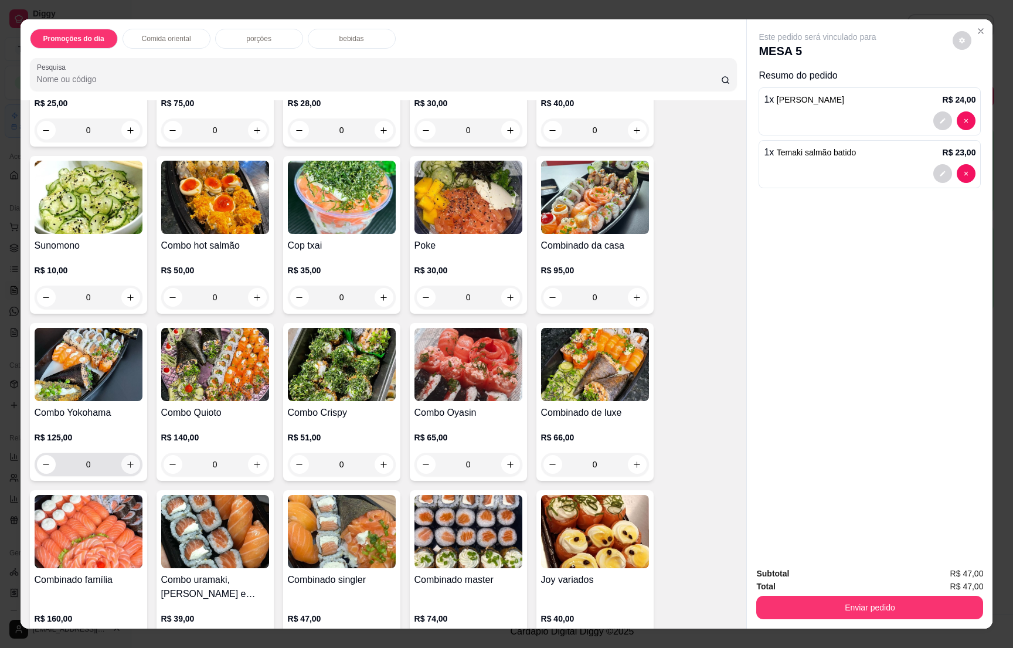
click at [126, 460] on icon "increase-product-quantity" at bounding box center [130, 464] width 9 height 9
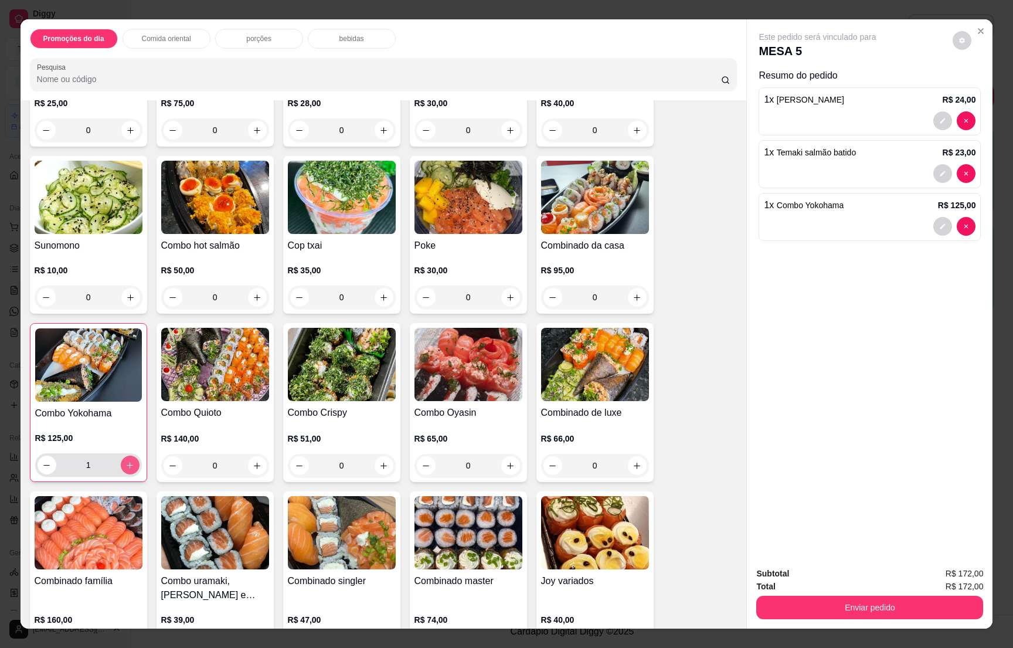
type input "1"
click at [344, 38] on p "bebidas" at bounding box center [352, 38] width 25 height 9
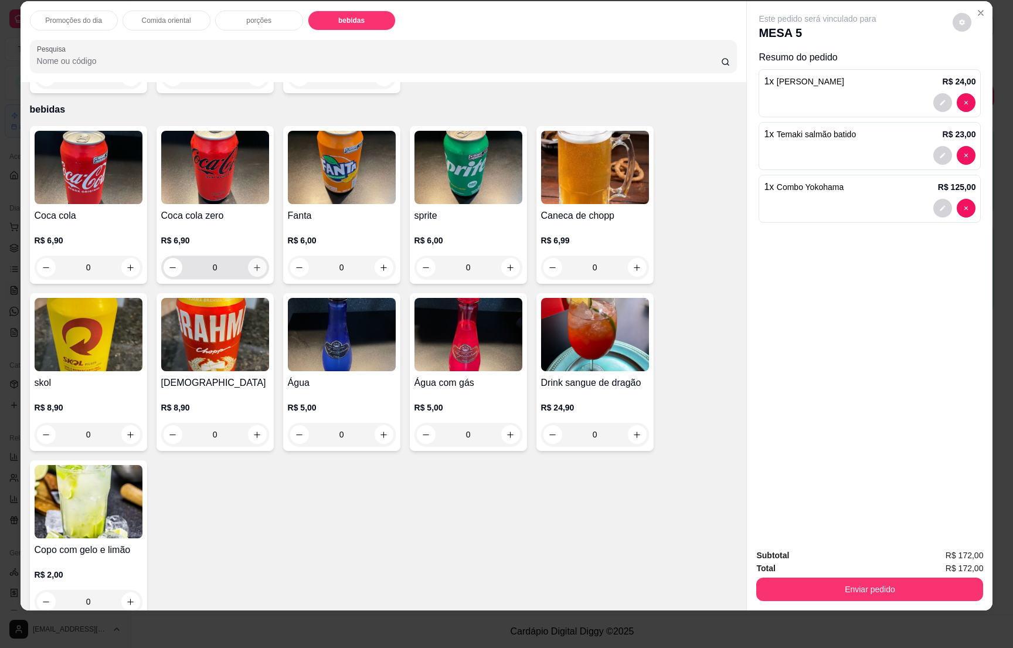
click at [253, 263] on icon "increase-product-quantity" at bounding box center [257, 267] width 9 height 9
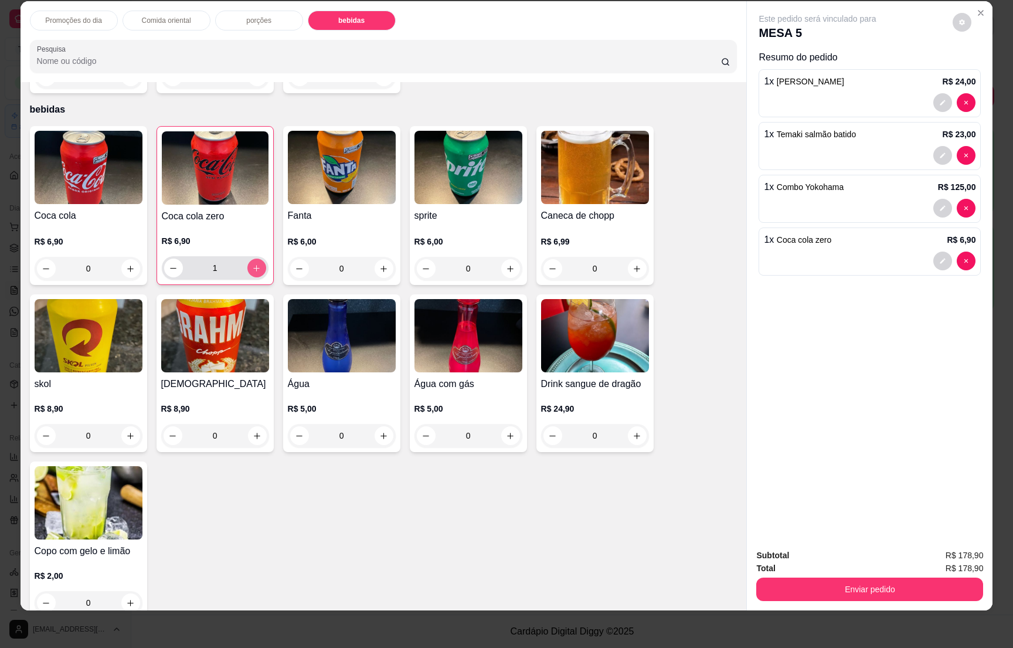
click at [252, 264] on icon "increase-product-quantity" at bounding box center [256, 268] width 9 height 9
type input "2"
click at [864, 584] on button "Enviar pedido" at bounding box center [870, 589] width 220 height 23
click at [841, 555] on button "Não registrar e enviar pedido" at bounding box center [829, 561] width 122 height 22
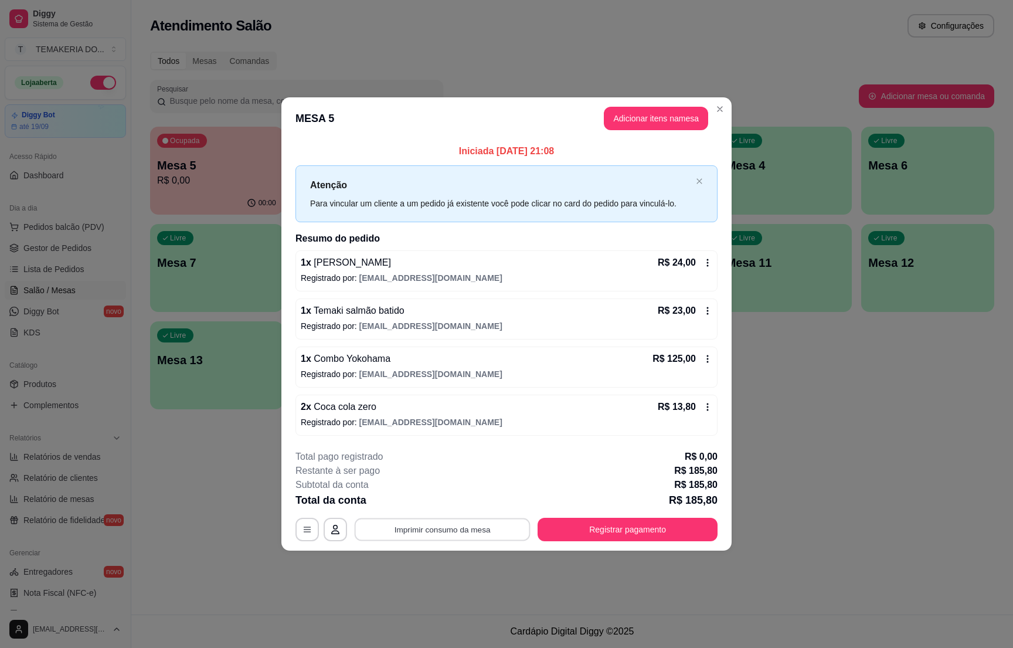
click at [491, 528] on button "Imprimir consumo da mesa" at bounding box center [443, 529] width 176 height 23
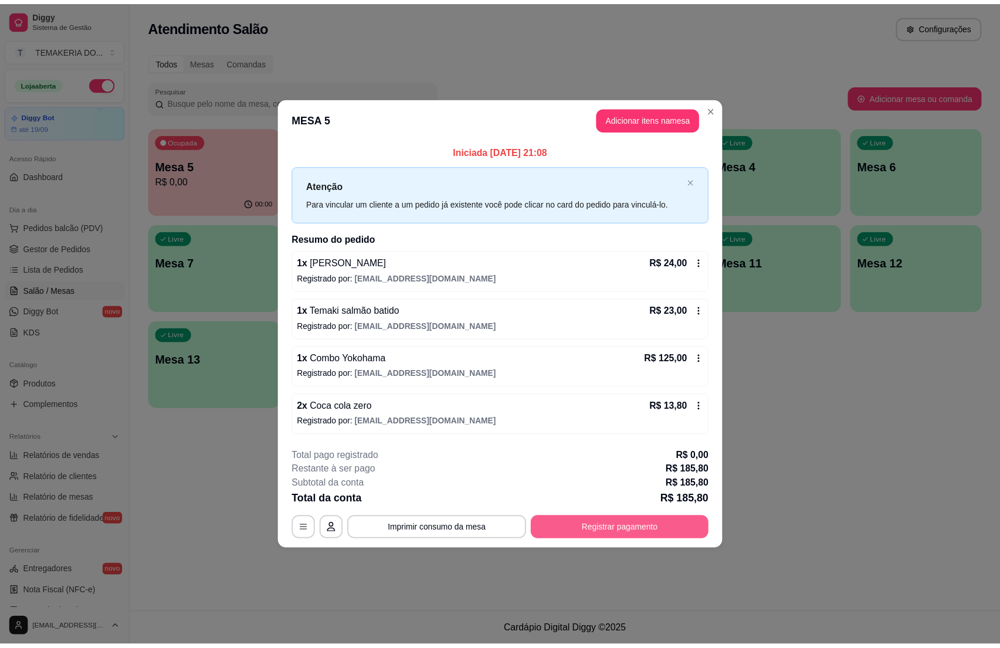
scroll to position [0, 0]
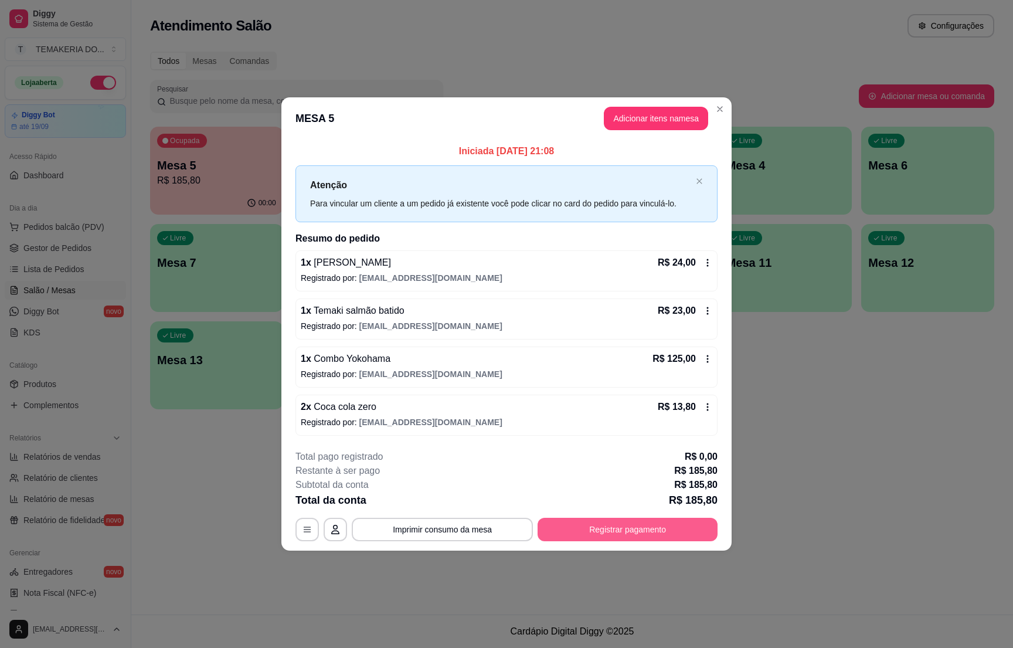
click at [616, 530] on button "Registrar pagamento" at bounding box center [628, 529] width 180 height 23
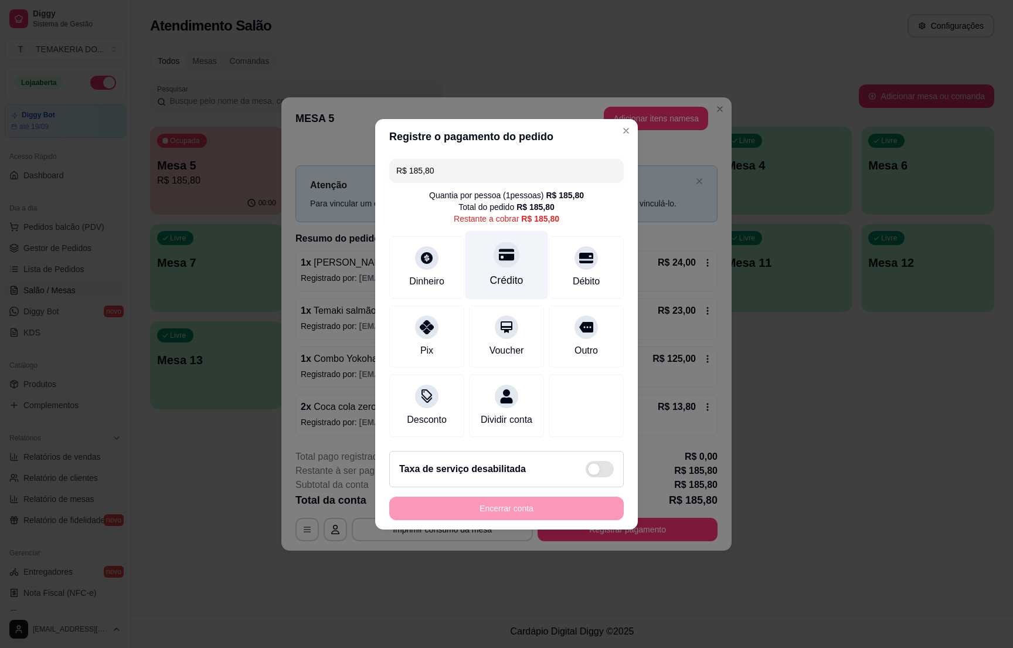
click at [490, 262] on div "Crédito" at bounding box center [507, 264] width 83 height 69
type input "R$ 0,00"
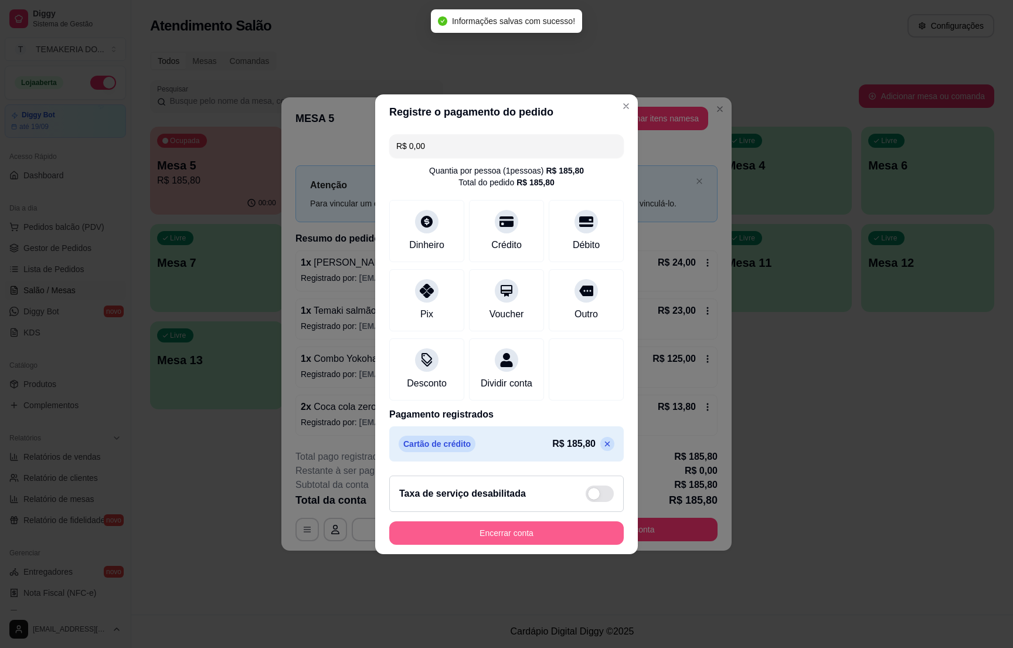
click at [473, 543] on button "Encerrar conta" at bounding box center [506, 532] width 235 height 23
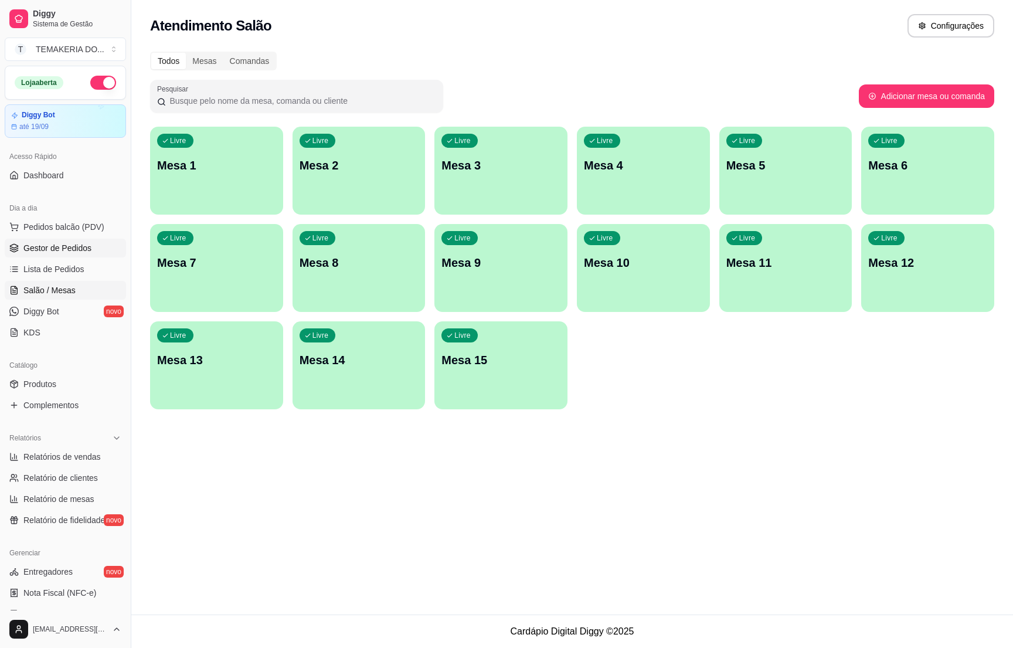
click at [62, 254] on span "Gestor de Pedidos" at bounding box center [57, 248] width 68 height 12
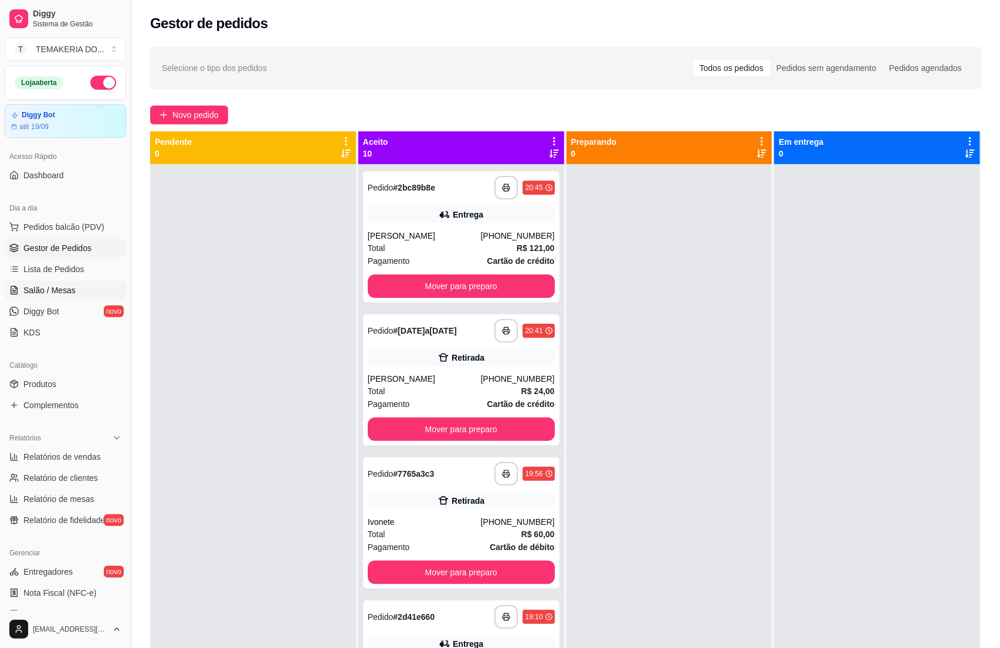
click at [11, 290] on icon at bounding box center [13, 290] width 9 height 9
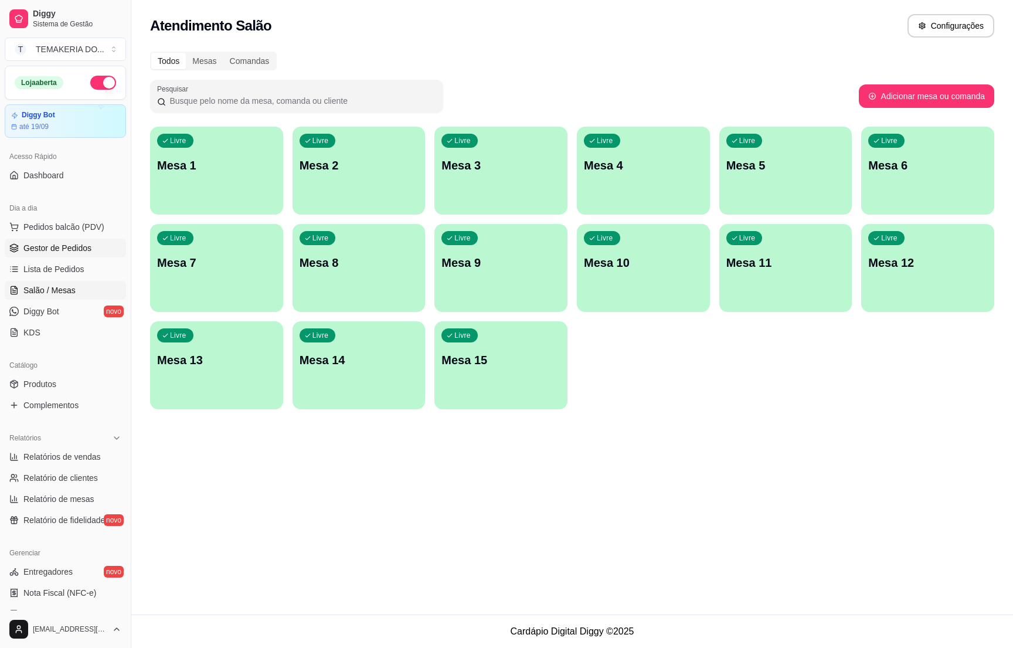
click at [60, 246] on span "Gestor de Pedidos" at bounding box center [57, 248] width 68 height 12
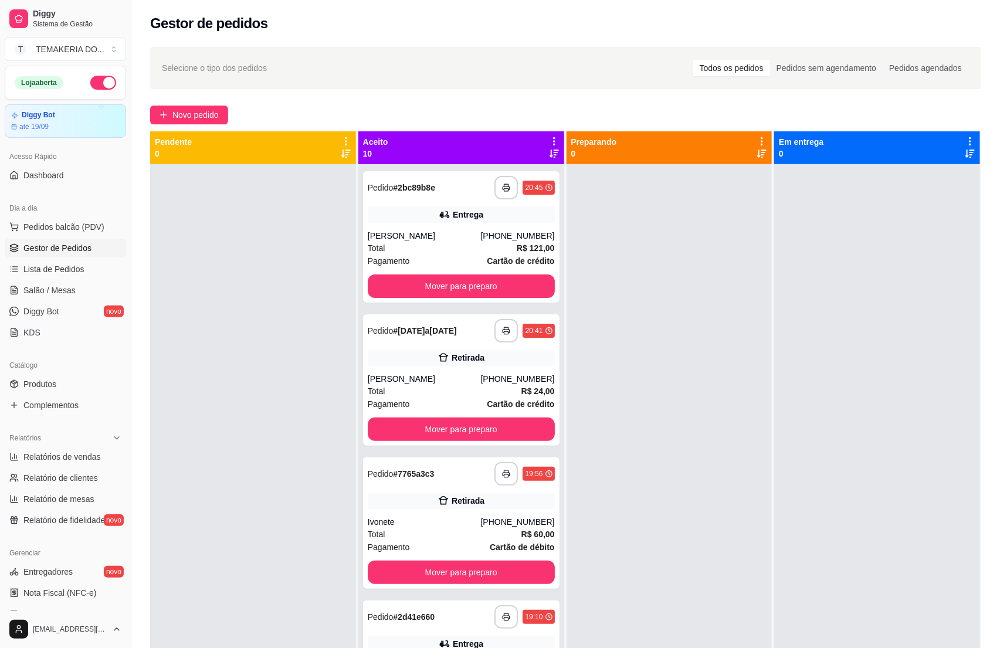
click at [94, 83] on button "button" at bounding box center [103, 83] width 26 height 14
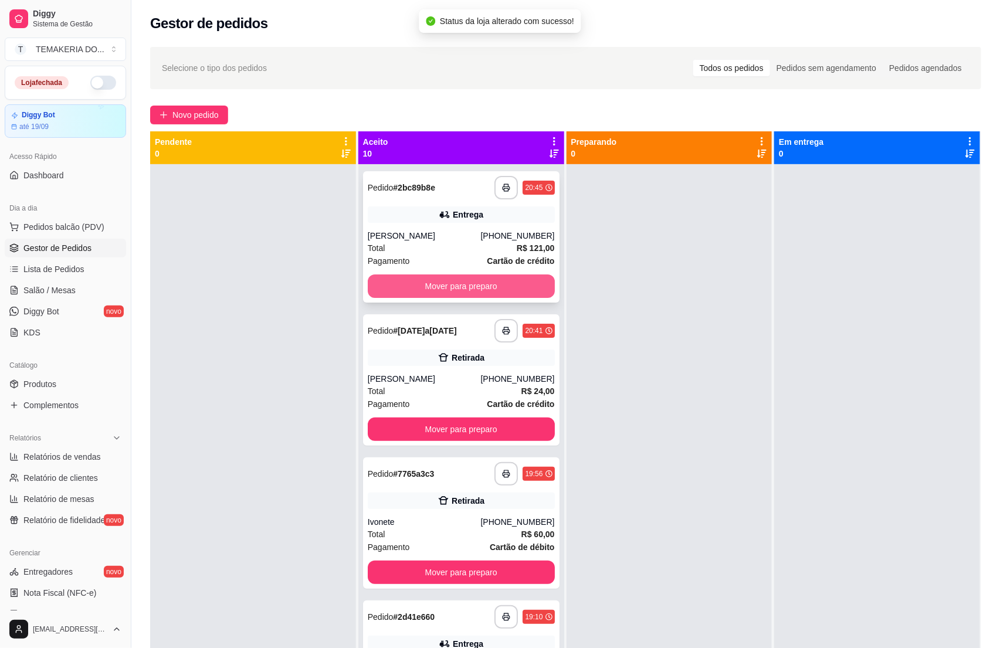
click at [375, 287] on button "Mover para preparo" at bounding box center [461, 285] width 187 height 23
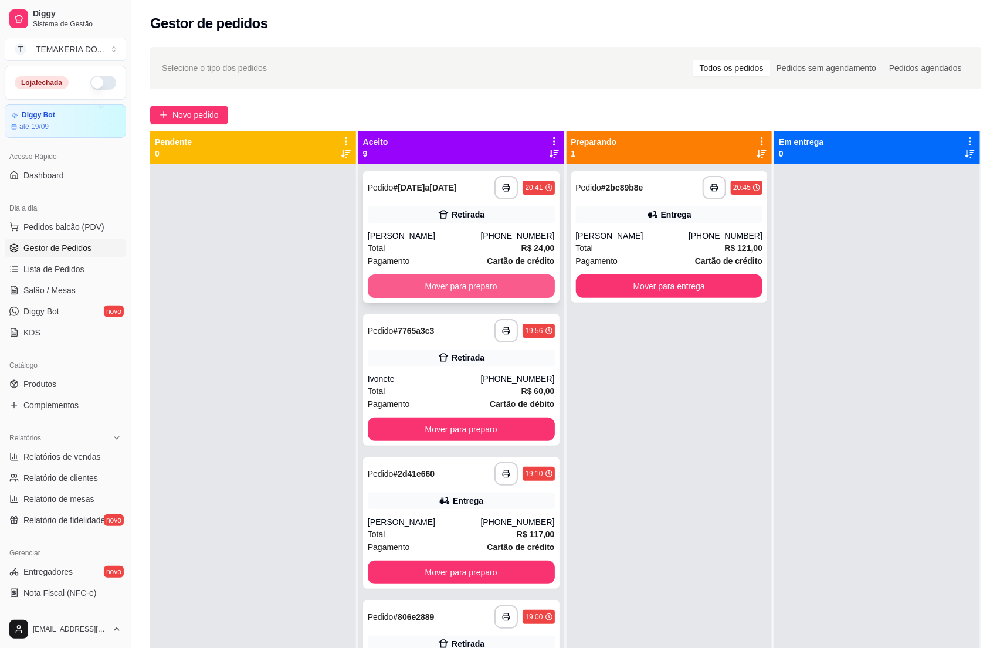
click at [412, 282] on button "Mover para preparo" at bounding box center [461, 285] width 187 height 23
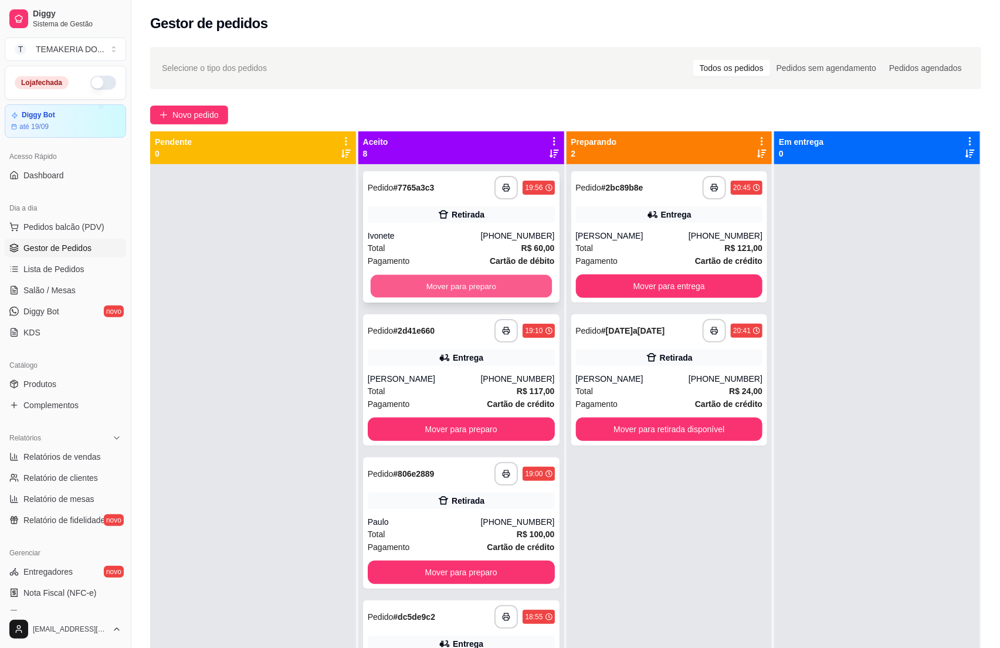
click at [419, 282] on button "Mover para preparo" at bounding box center [461, 286] width 181 height 23
click at [422, 282] on div "Mover para preparo" at bounding box center [461, 285] width 187 height 23
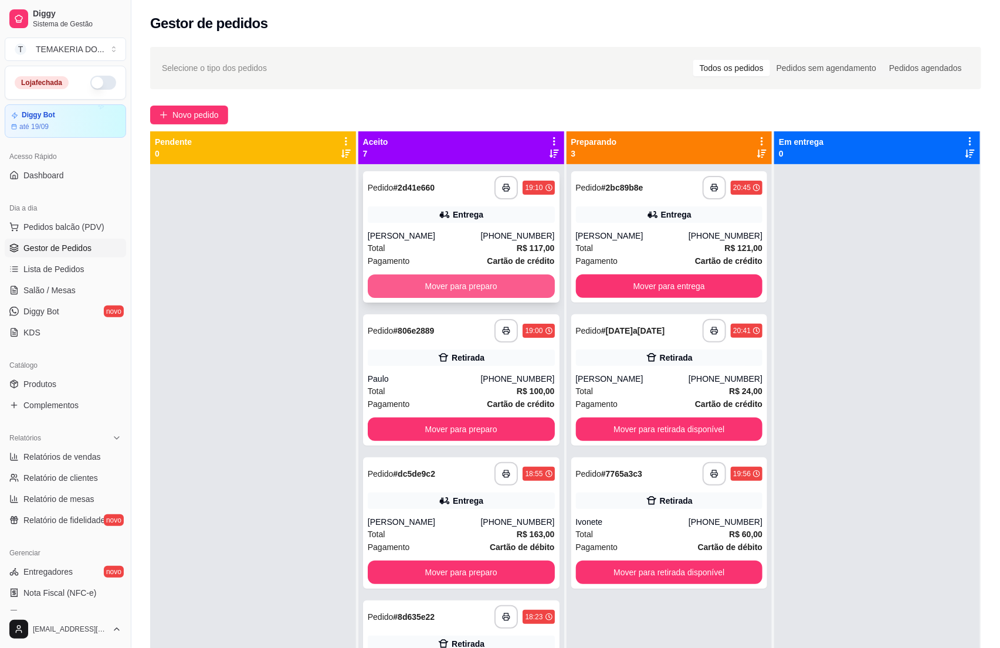
click at [392, 289] on button "Mover para preparo" at bounding box center [461, 285] width 187 height 23
click at [392, 289] on div "Mover para preparo" at bounding box center [461, 285] width 187 height 23
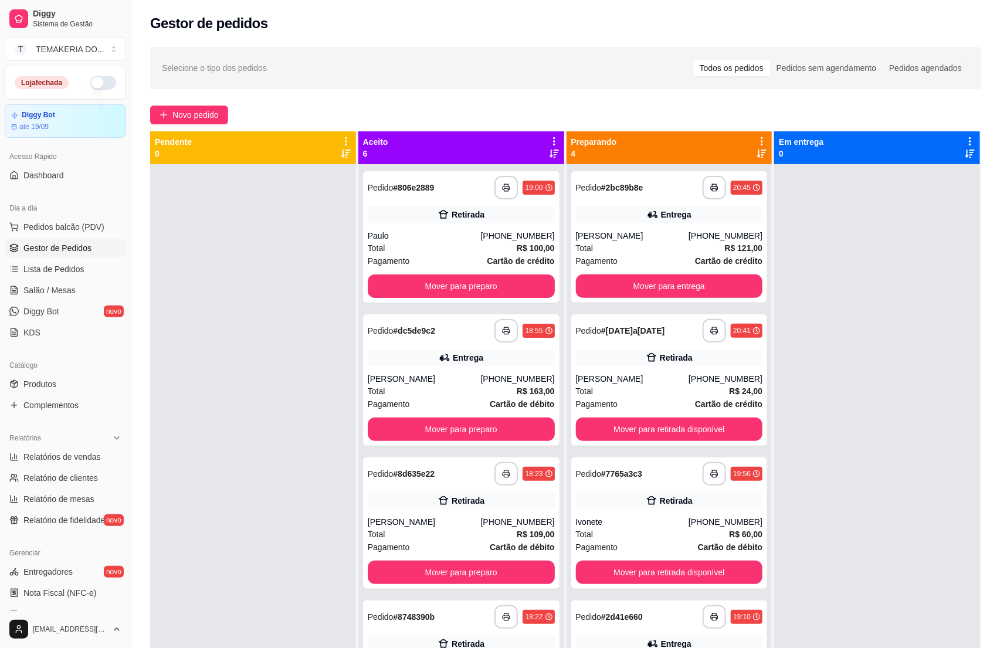
click at [300, 303] on div at bounding box center [253, 488] width 206 height 648
click at [375, 290] on button "Mover para preparo" at bounding box center [461, 285] width 187 height 23
click at [402, 294] on button "Mover para preparo" at bounding box center [461, 286] width 181 height 23
click at [402, 294] on div "Mover para preparo" at bounding box center [461, 285] width 187 height 23
click at [230, 199] on div at bounding box center [253, 488] width 206 height 648
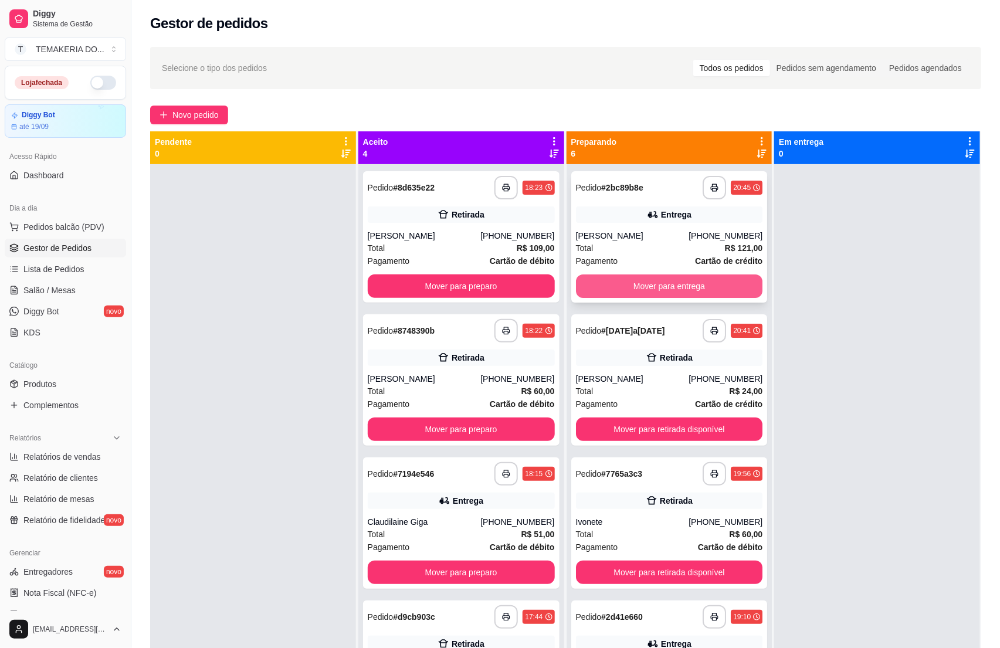
click at [625, 283] on button "Mover para entrega" at bounding box center [669, 285] width 187 height 23
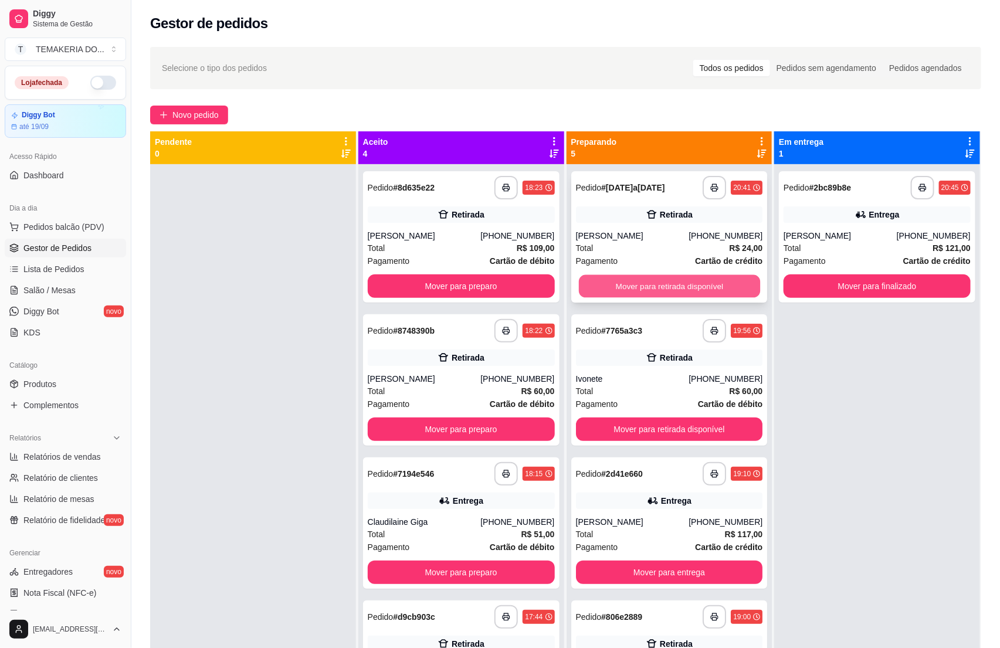
click at [640, 282] on button "Mover para retirada disponível" at bounding box center [668, 286] width 181 height 23
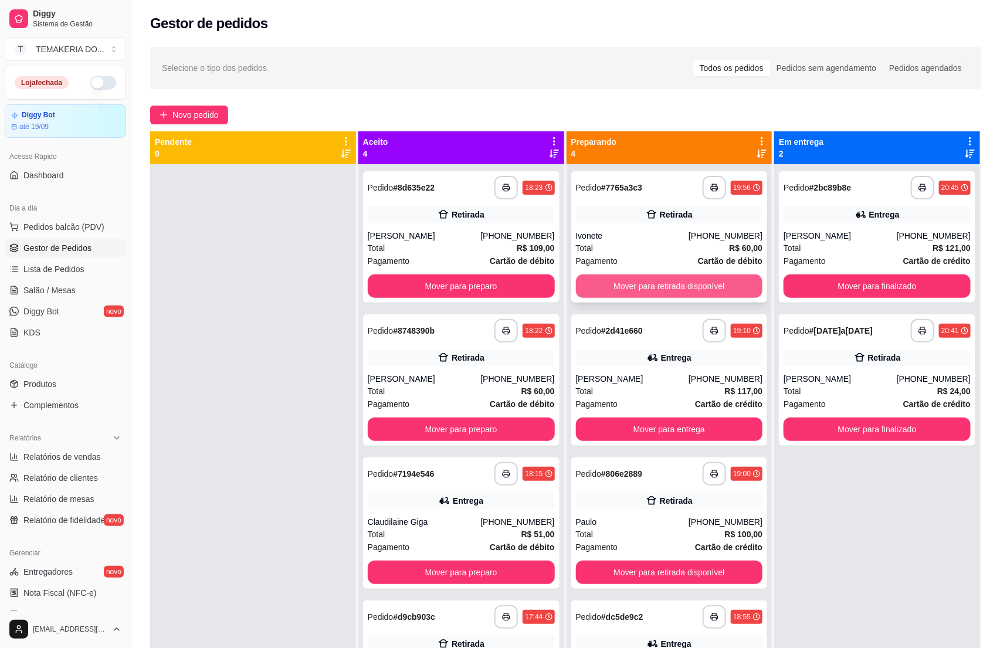
click at [643, 282] on button "Mover para retirada disponível" at bounding box center [669, 285] width 187 height 23
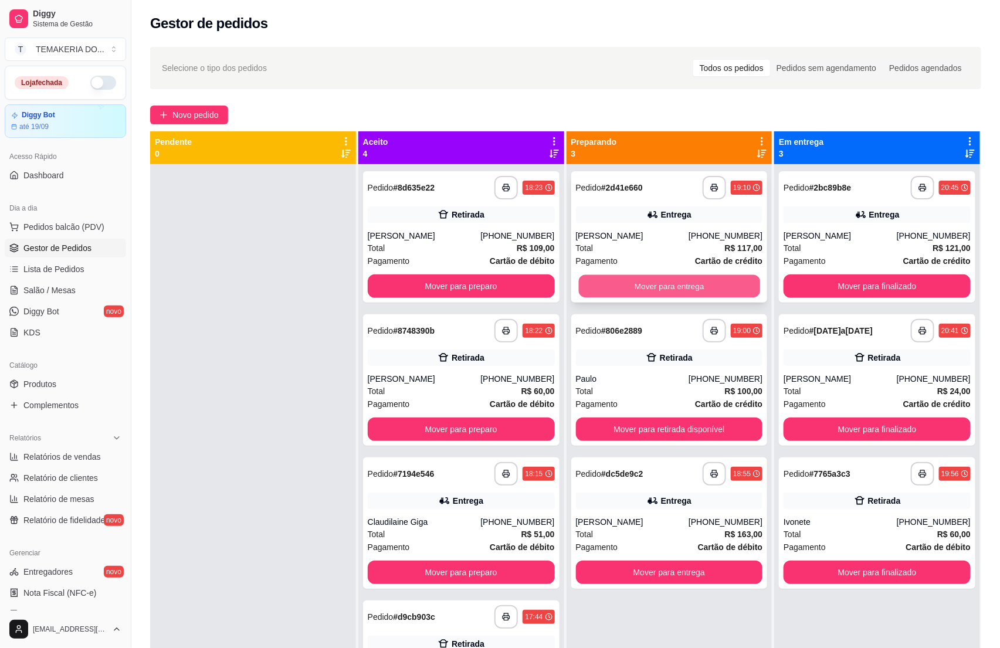
click at [647, 284] on button "Mover para entrega" at bounding box center [668, 286] width 181 height 23
click at [669, 284] on div "Mover para entrega" at bounding box center [669, 285] width 187 height 23
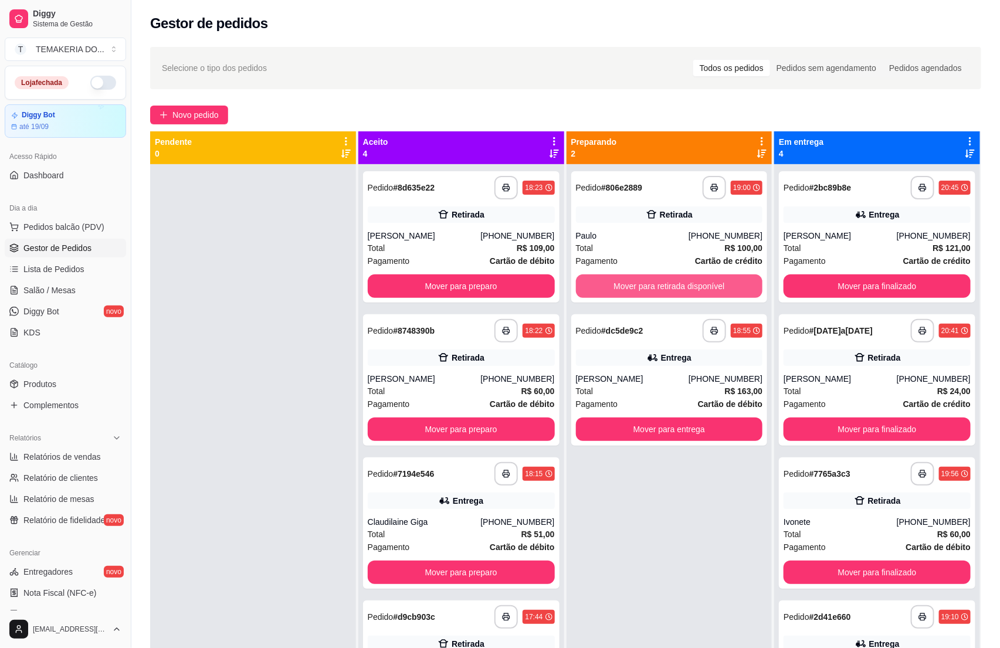
click at [697, 286] on button "Mover para retirada disponível" at bounding box center [669, 285] width 187 height 23
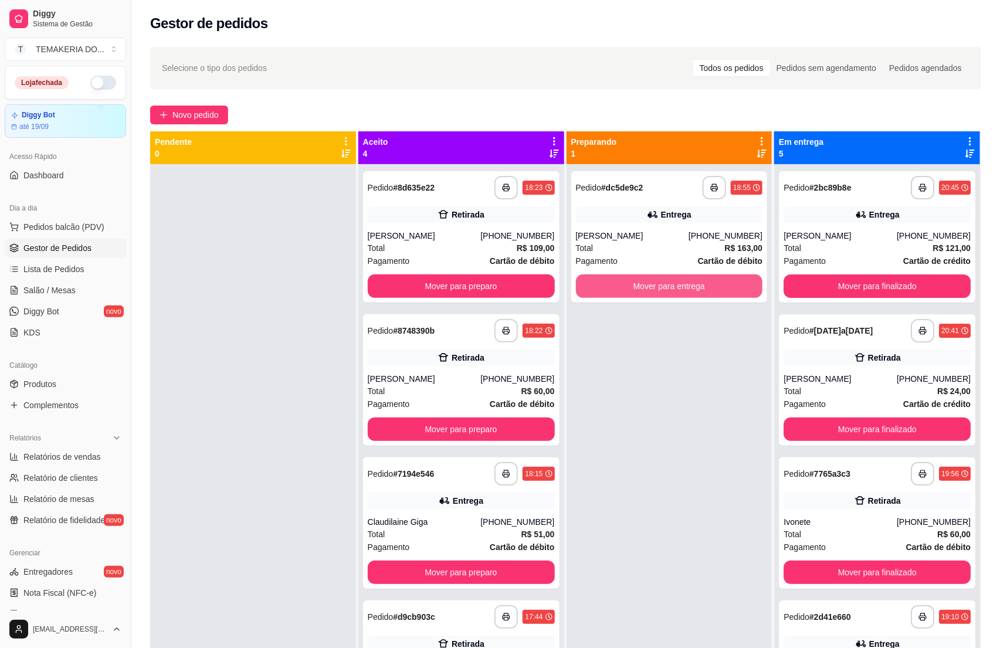
click at [697, 286] on button "Mover para entrega" at bounding box center [669, 285] width 187 height 23
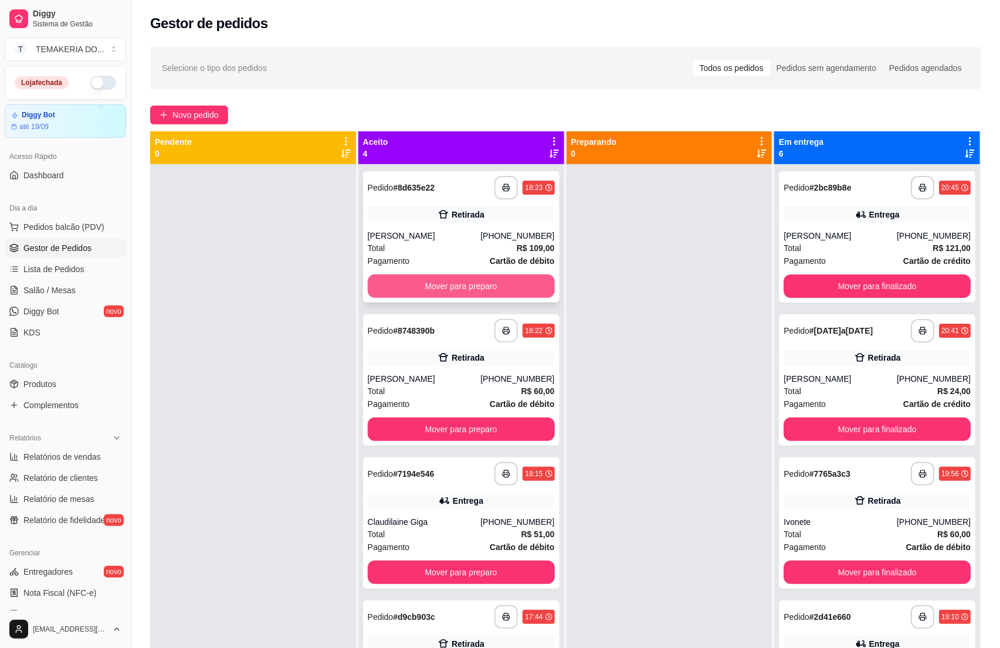
click at [501, 283] on button "Mover para preparo" at bounding box center [461, 285] width 187 height 23
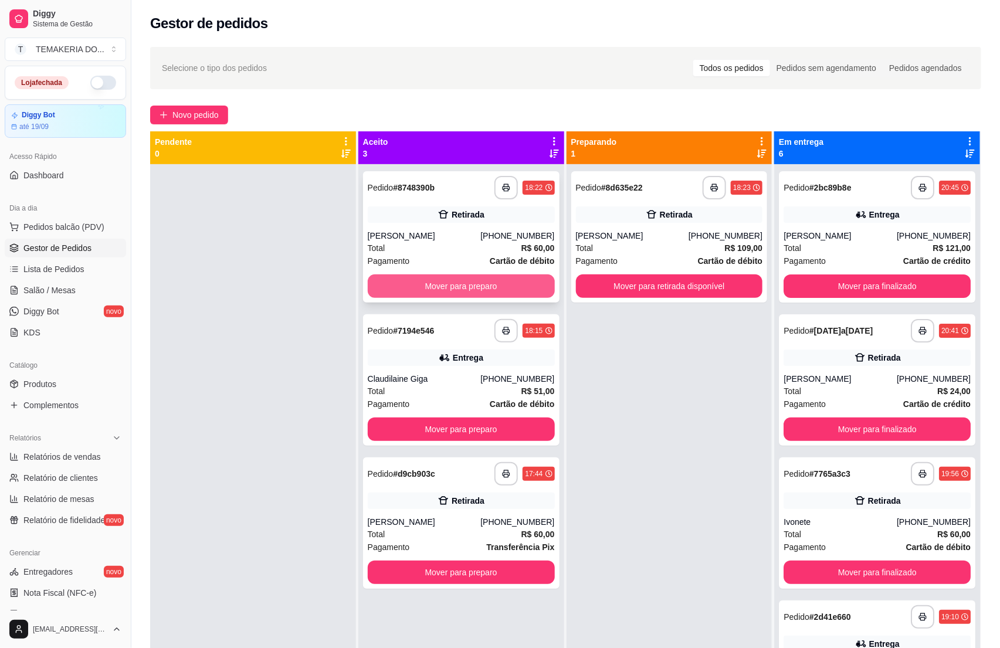
click at [495, 283] on button "Mover para preparo" at bounding box center [461, 285] width 187 height 23
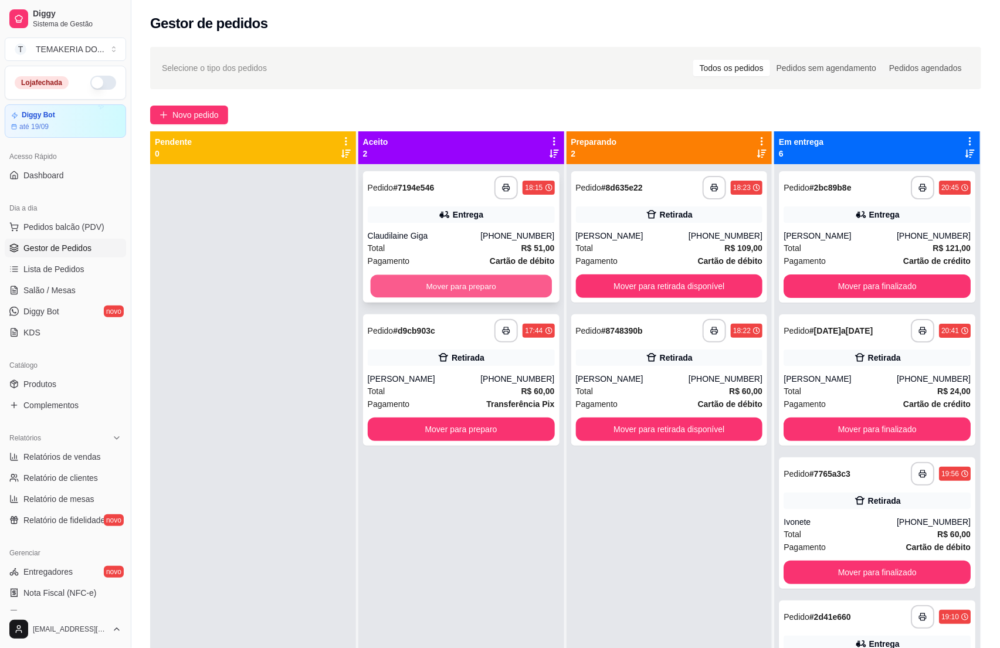
click at [490, 285] on button "Mover para preparo" at bounding box center [461, 286] width 181 height 23
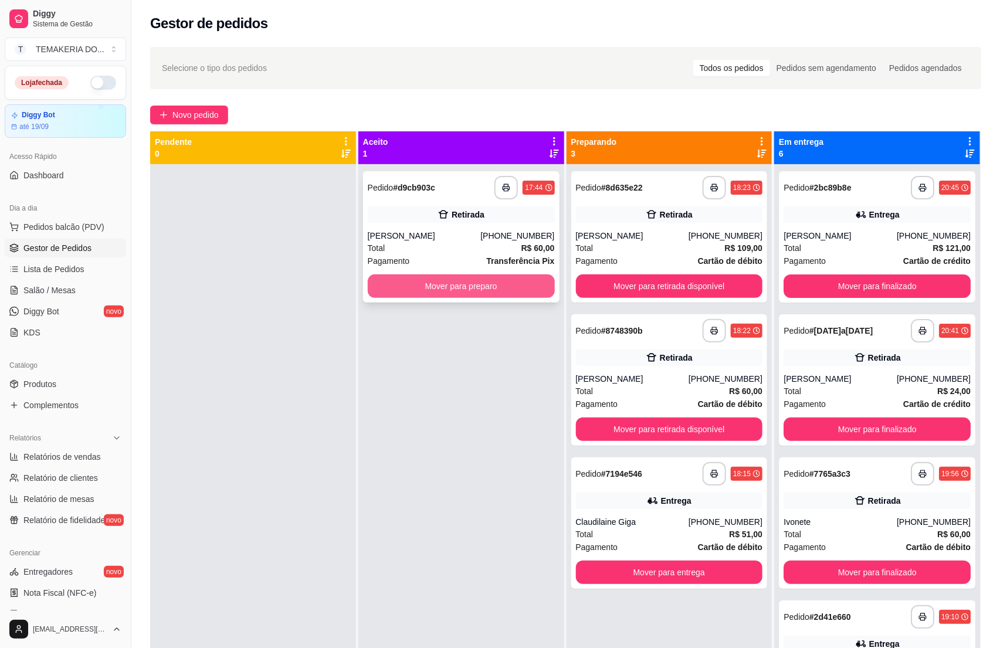
click at [512, 284] on button "Mover para preparo" at bounding box center [461, 285] width 187 height 23
click at [512, 284] on div "Mover para preparo" at bounding box center [461, 285] width 187 height 23
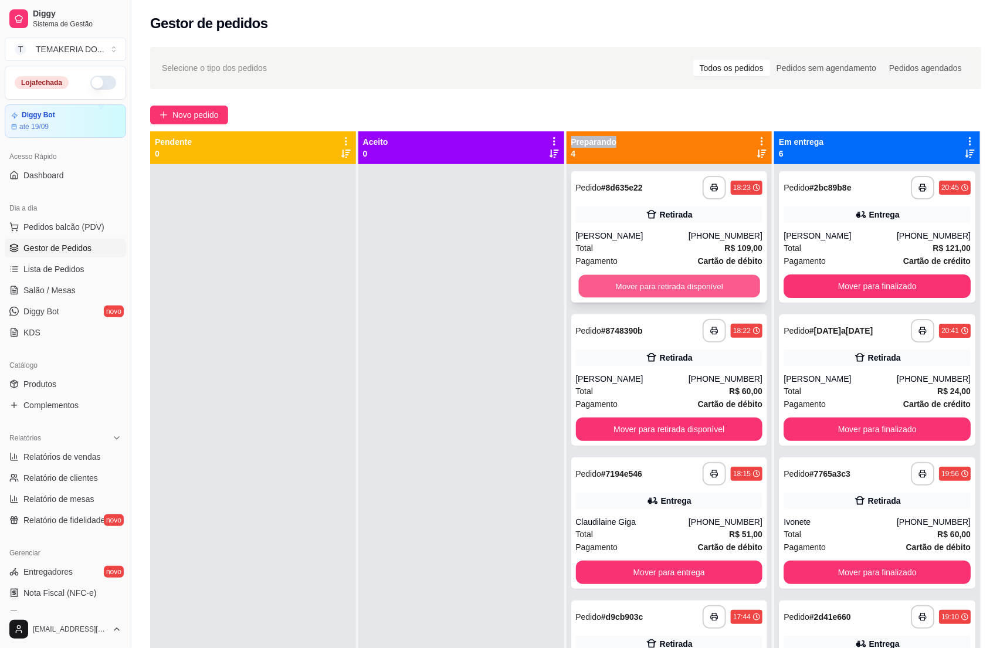
click at [669, 282] on button "Mover para retirada disponível" at bounding box center [668, 286] width 181 height 23
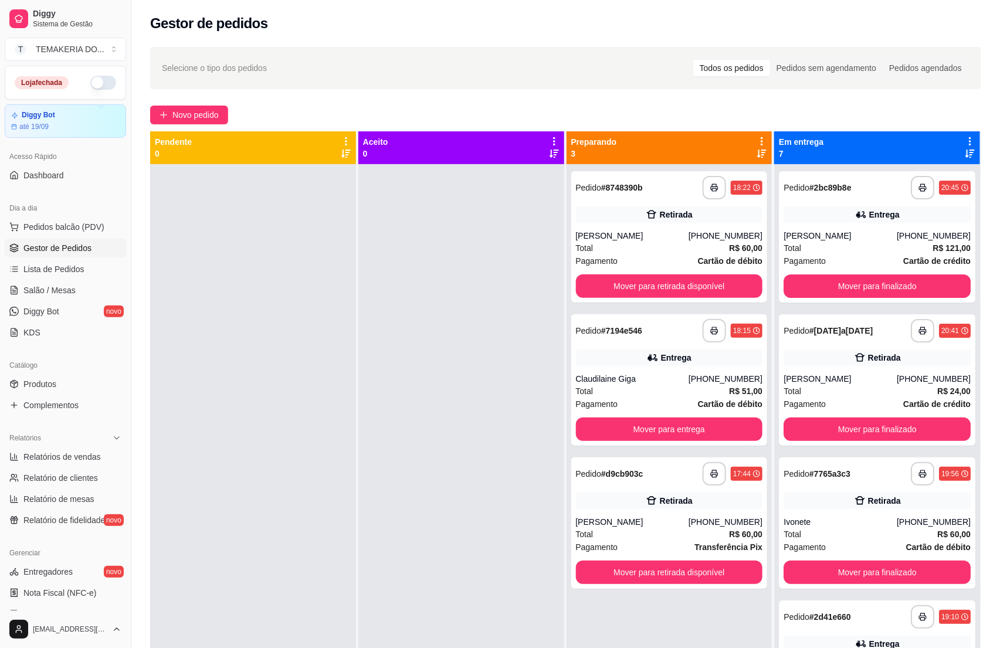
click at [513, 284] on div at bounding box center [461, 488] width 206 height 648
click at [609, 280] on button "Mover para retirada disponível" at bounding box center [668, 286] width 181 height 23
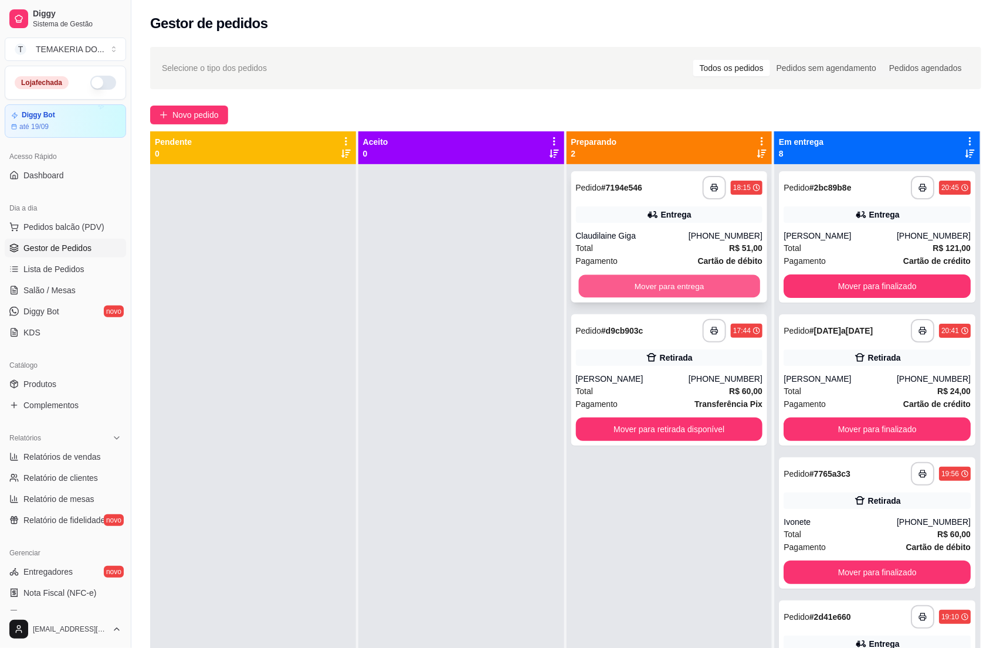
click at [649, 280] on button "Mover para entrega" at bounding box center [668, 286] width 181 height 23
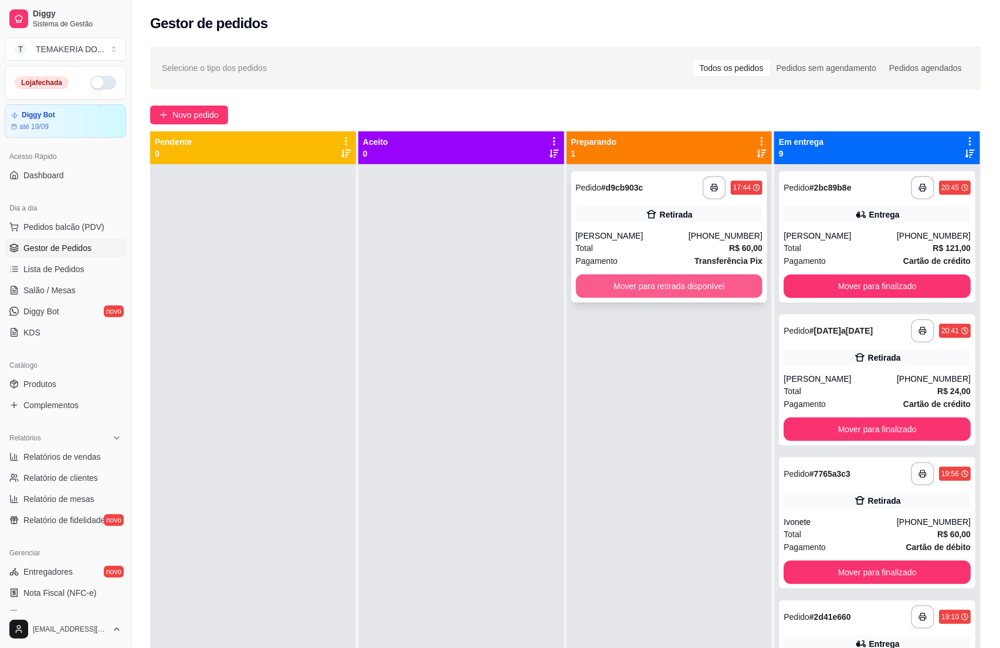
click at [678, 282] on button "Mover para retirada disponível" at bounding box center [669, 285] width 187 height 23
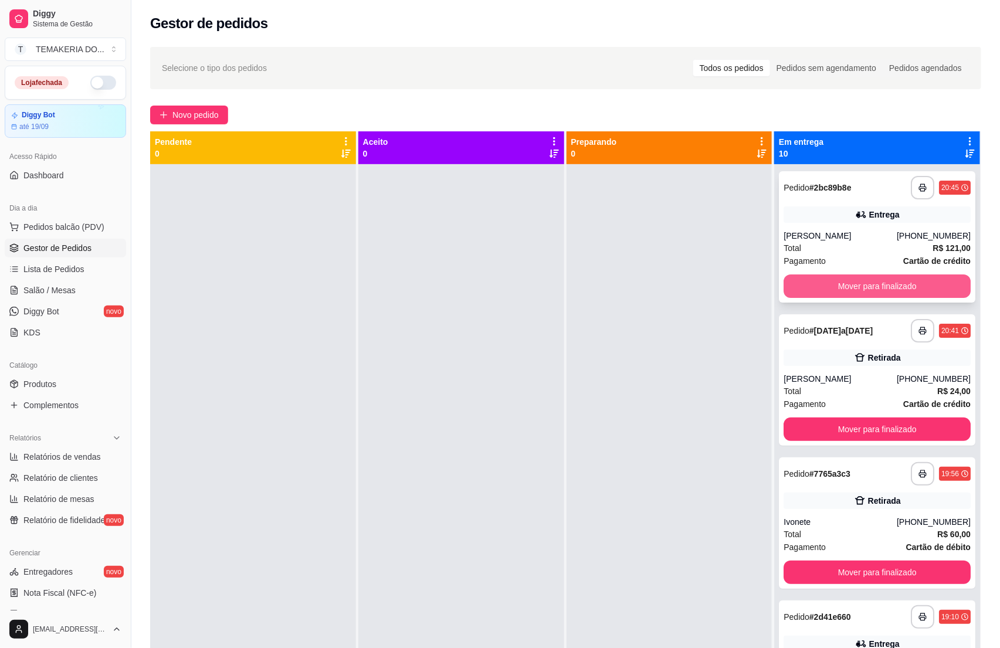
click at [797, 283] on button "Mover para finalizado" at bounding box center [877, 285] width 187 height 23
click at [816, 283] on button "Mover para finalizado" at bounding box center [877, 285] width 187 height 23
click at [847, 282] on button "Mover para finalizado" at bounding box center [876, 286] width 181 height 23
click at [860, 282] on button "Mover para finalizado" at bounding box center [876, 286] width 181 height 23
click at [860, 282] on button "Mover para finalizado" at bounding box center [877, 285] width 187 height 23
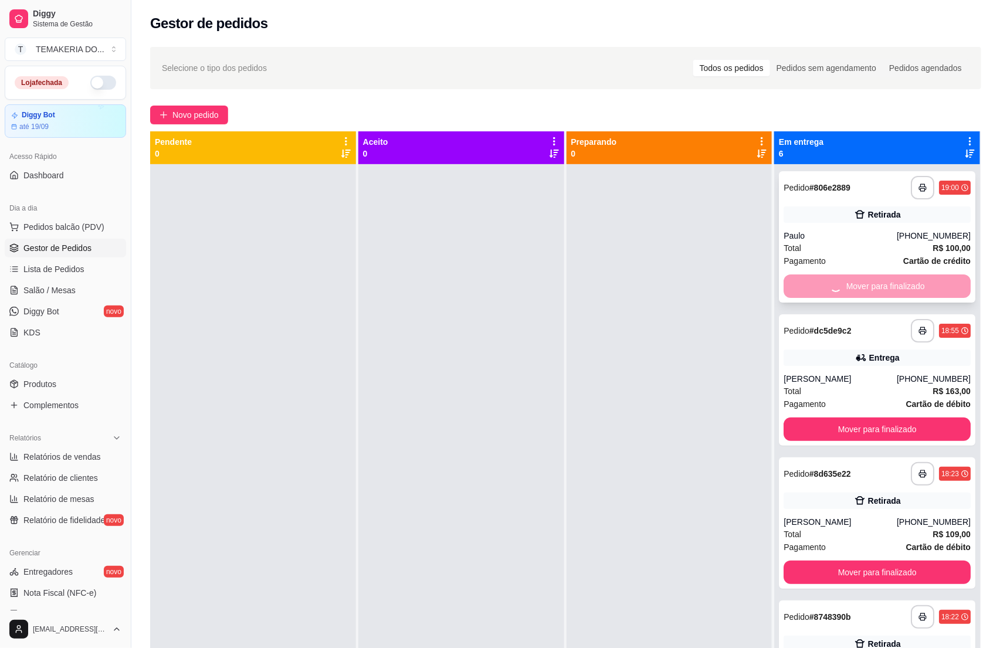
click at [861, 282] on div "Mover para finalizado" at bounding box center [877, 285] width 187 height 23
click at [826, 283] on button "Mover para finalizado" at bounding box center [877, 285] width 187 height 23
click at [826, 283] on div "Mover para finalizado" at bounding box center [877, 285] width 187 height 23
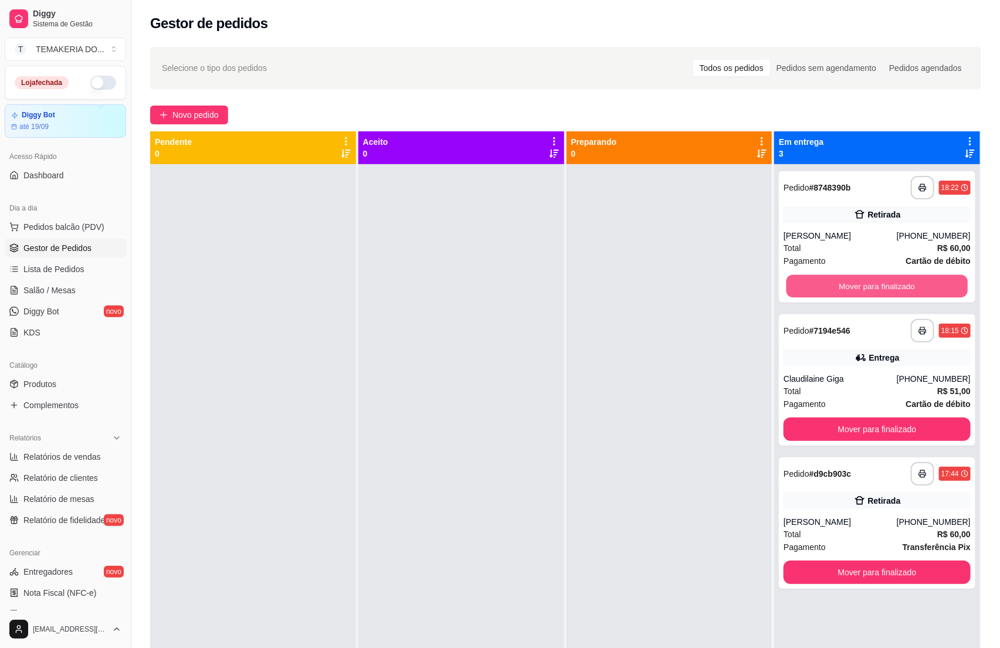
click at [826, 283] on button "Mover para finalizado" at bounding box center [876, 286] width 181 height 23
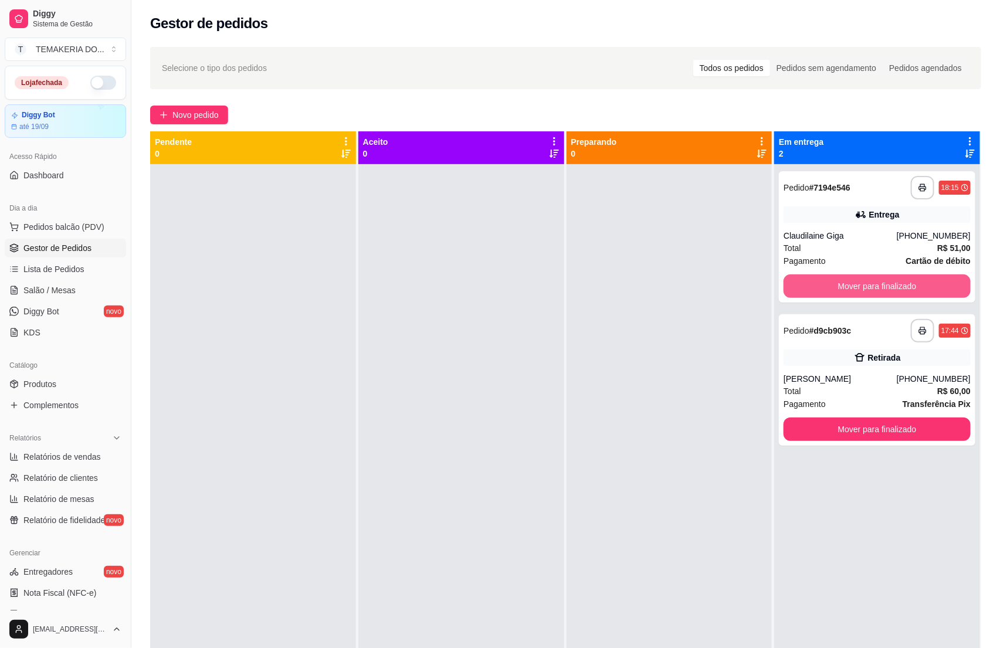
click at [826, 283] on button "Mover para finalizado" at bounding box center [877, 285] width 187 height 23
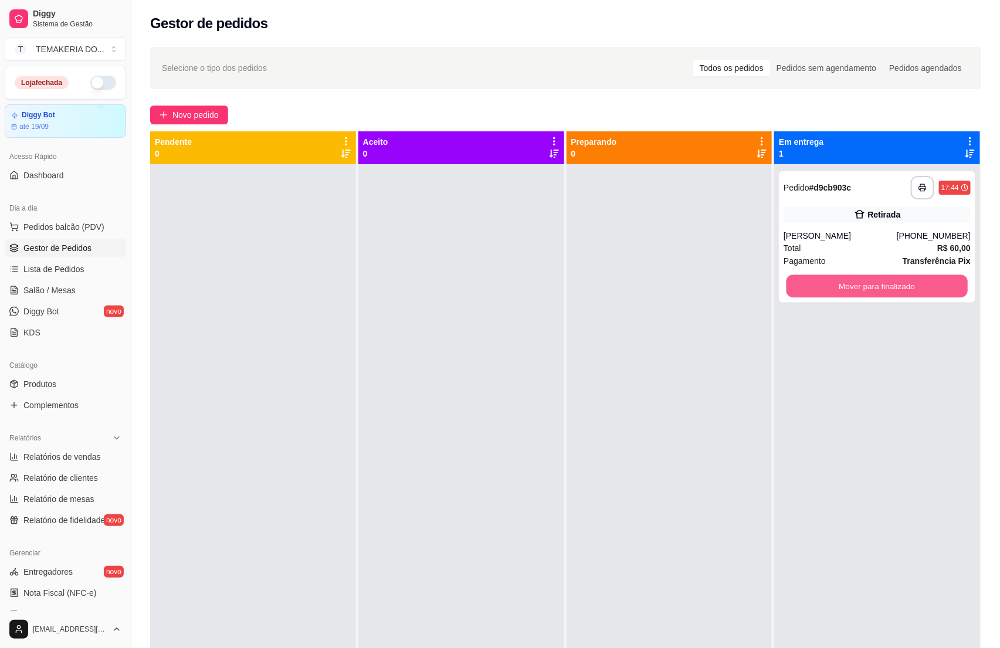
click at [826, 283] on button "Mover para finalizado" at bounding box center [876, 286] width 181 height 23
